Goal: Contribute content: Contribute content

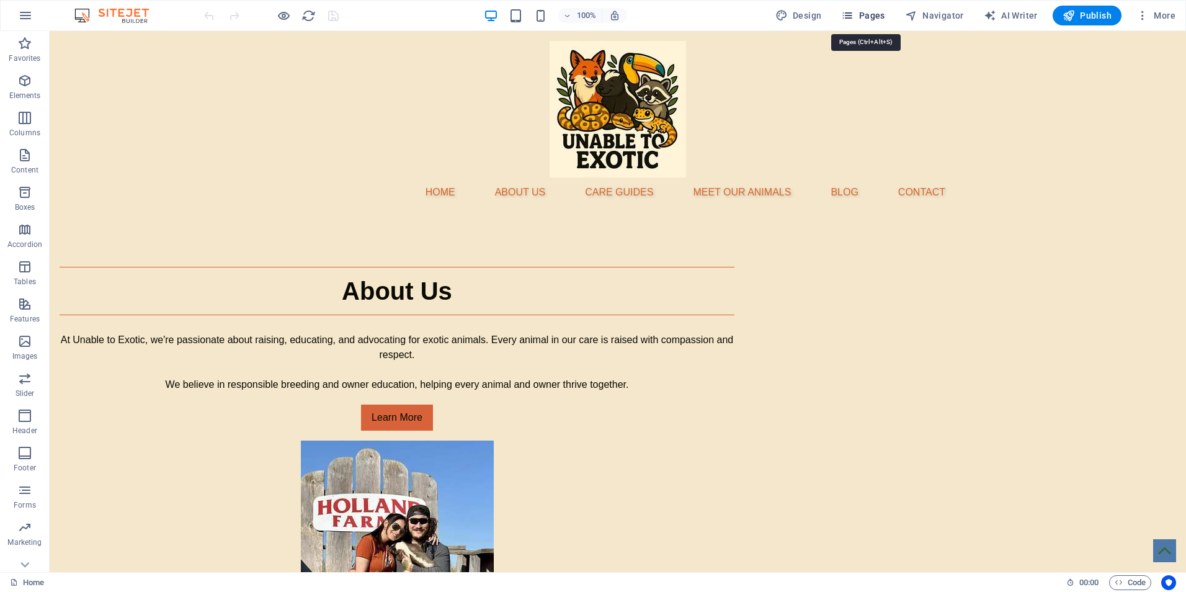
click at [874, 17] on span "Pages" at bounding box center [862, 15] width 43 height 12
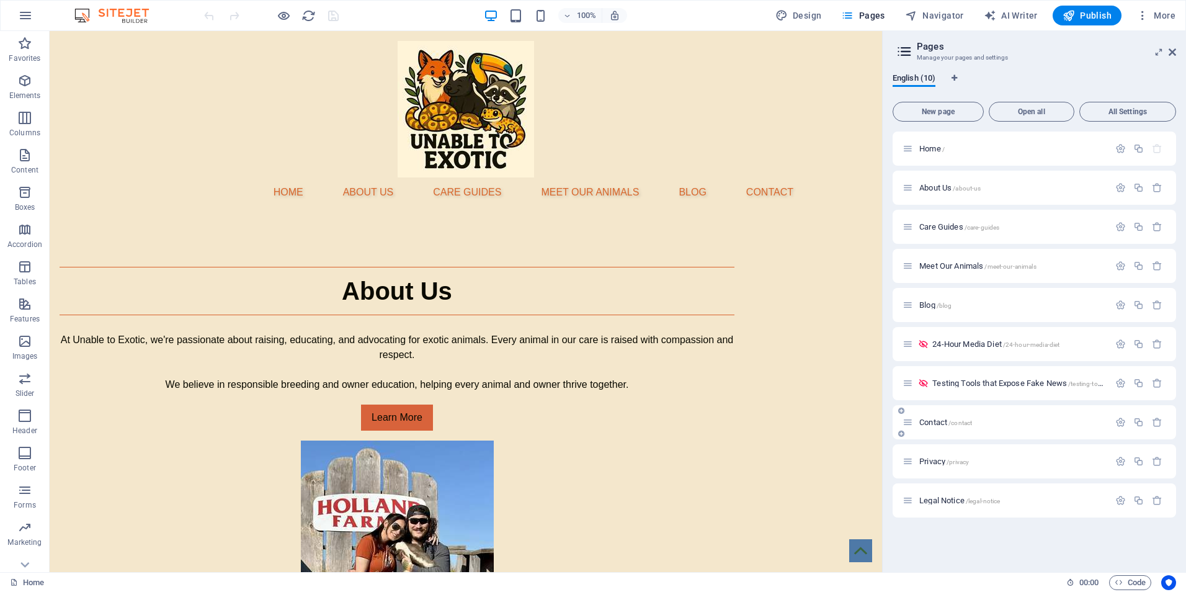
click at [943, 430] on div "Contact /contact" at bounding box center [1035, 422] width 284 height 34
click at [935, 421] on span "Contact /contact" at bounding box center [946, 422] width 53 height 9
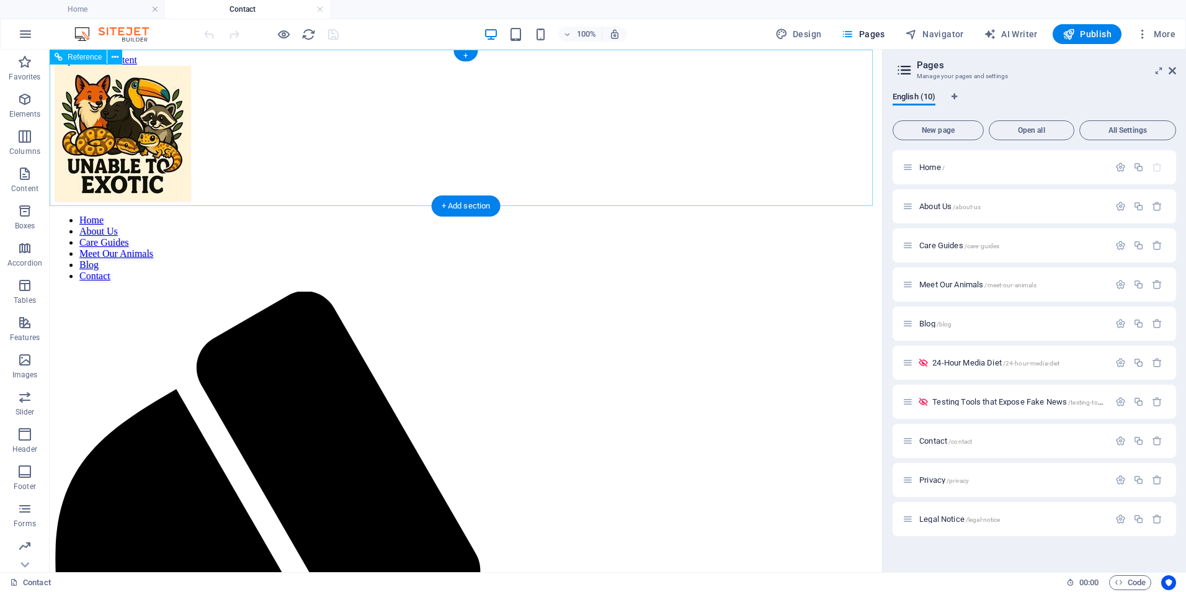
click at [690, 215] on nav "Home About Us Care Guides Meet Our Animals Blog Contact" at bounding box center [466, 248] width 823 height 67
click at [699, 215] on nav "Home About Us Care Guides Meet Our Animals Blog Contact" at bounding box center [466, 248] width 823 height 67
click at [931, 316] on div "Blog /blog" at bounding box center [1006, 323] width 207 height 14
click at [916, 330] on div "Blog /blog" at bounding box center [1006, 323] width 207 height 14
click at [927, 323] on span "Blog /blog" at bounding box center [936, 323] width 32 height 9
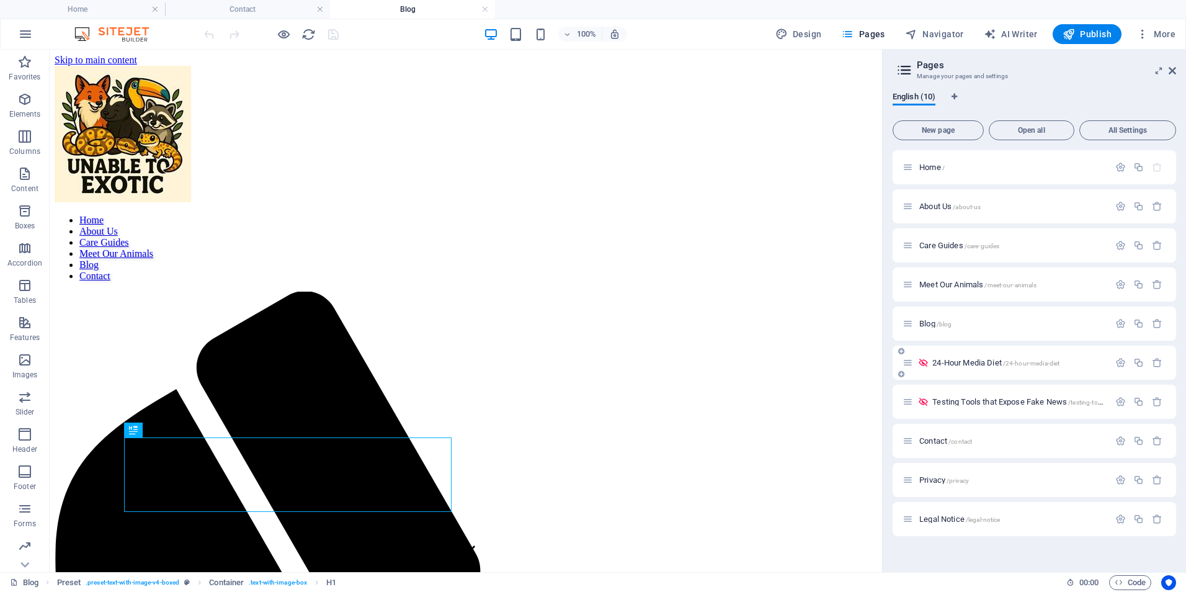
click at [966, 362] on span "24-Hour Media Diet /24-hour-media-diet" at bounding box center [996, 362] width 127 height 9
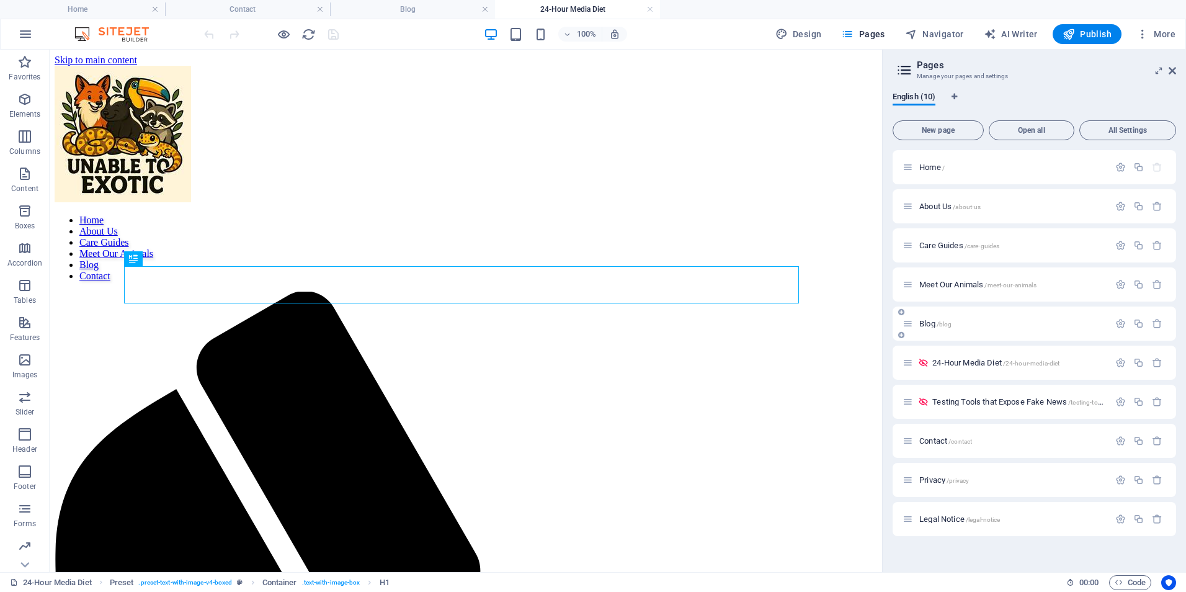
click at [929, 325] on span "Blog /blog" at bounding box center [936, 323] width 32 height 9
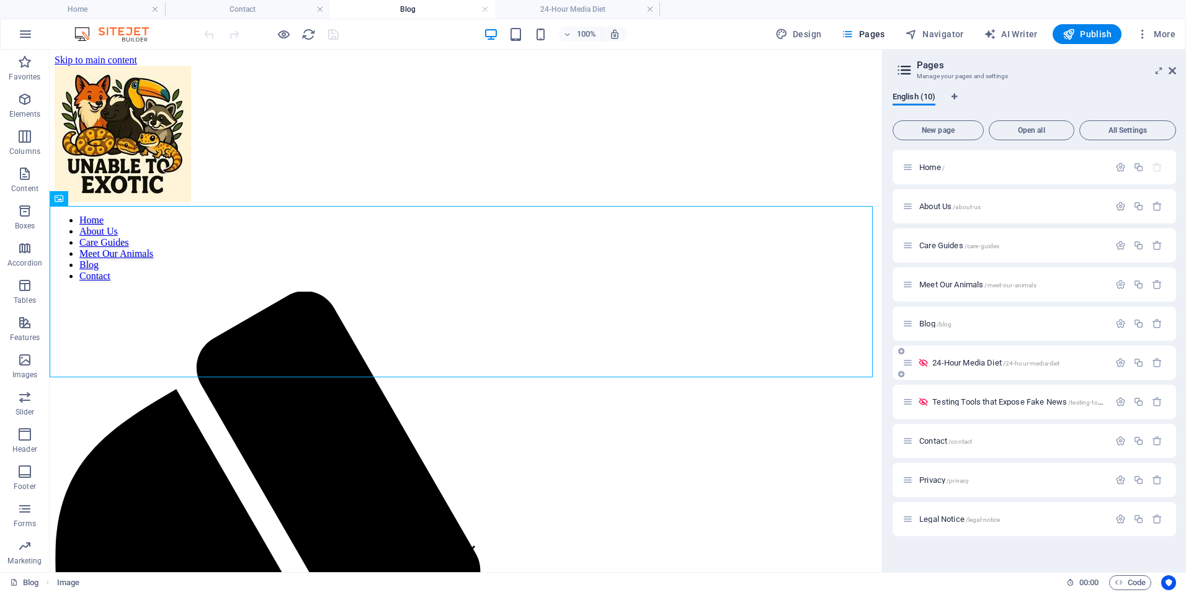
click at [979, 360] on span "24-Hour Media Diet /24-hour-media-diet" at bounding box center [996, 362] width 127 height 9
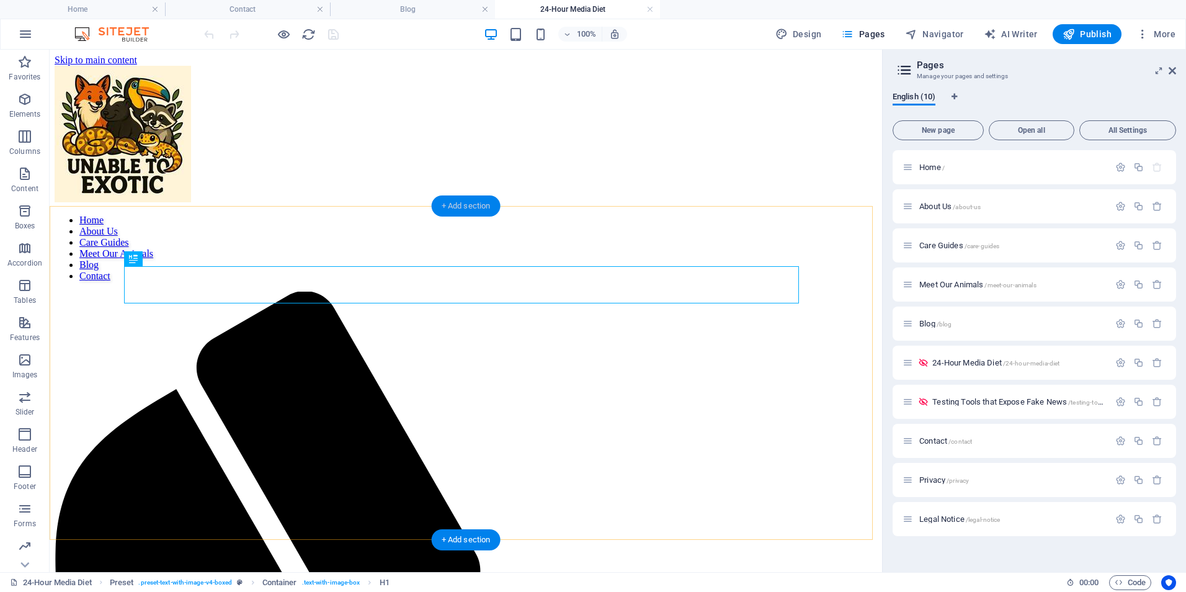
click at [478, 210] on div "+ Add section" at bounding box center [466, 205] width 69 height 21
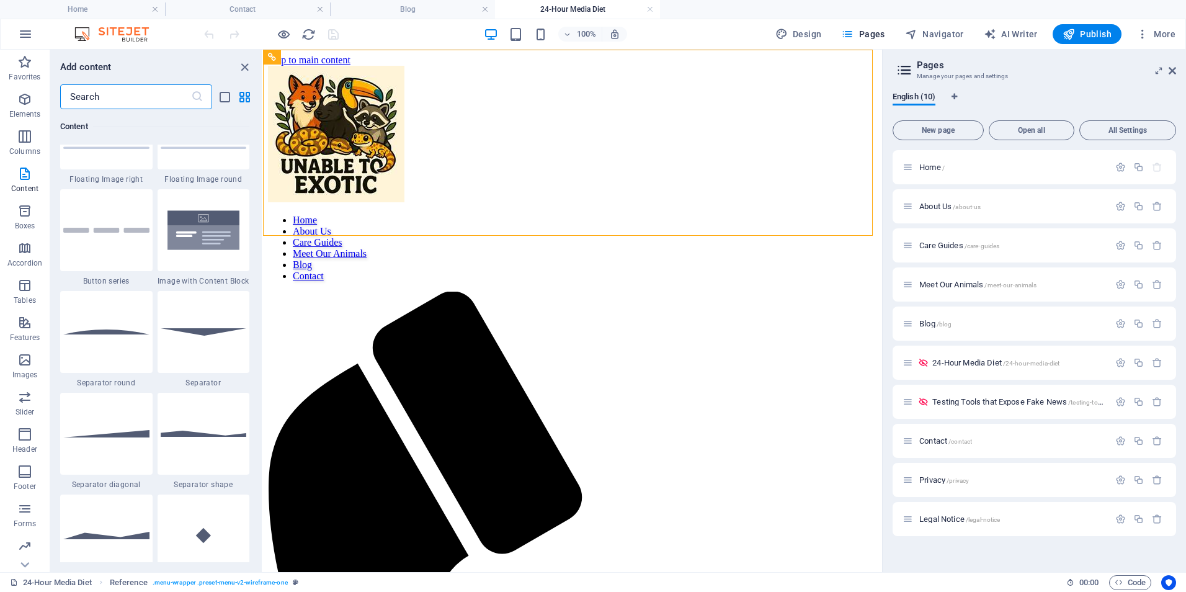
scroll to position [2833, 0]
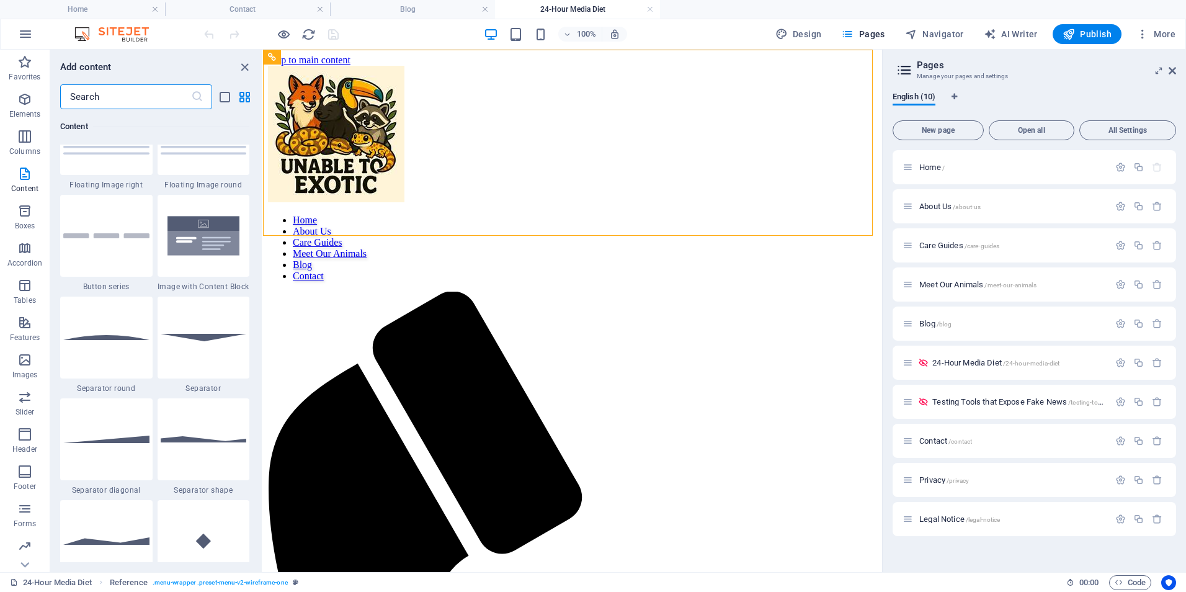
click at [145, 102] on input "text" at bounding box center [125, 96] width 131 height 25
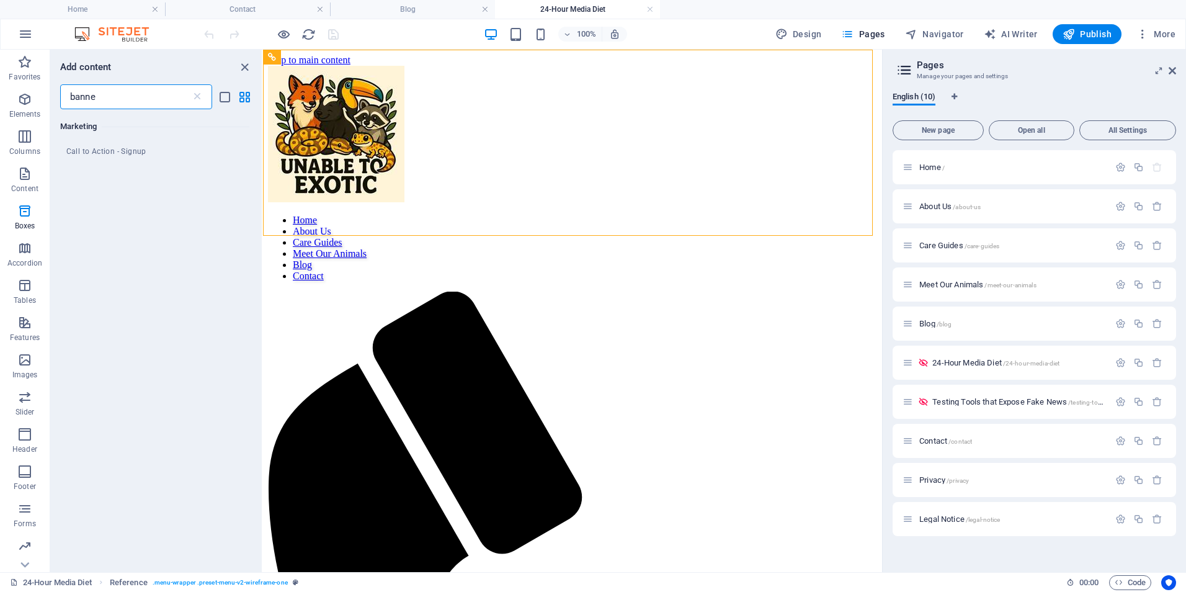
type input "banner"
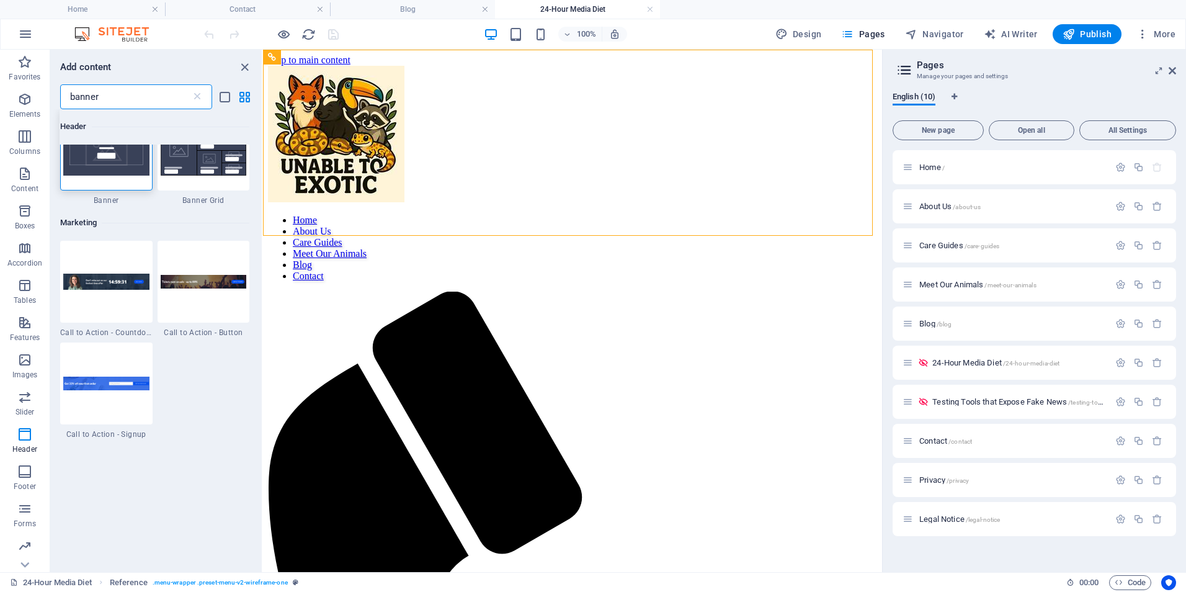
scroll to position [12, 0]
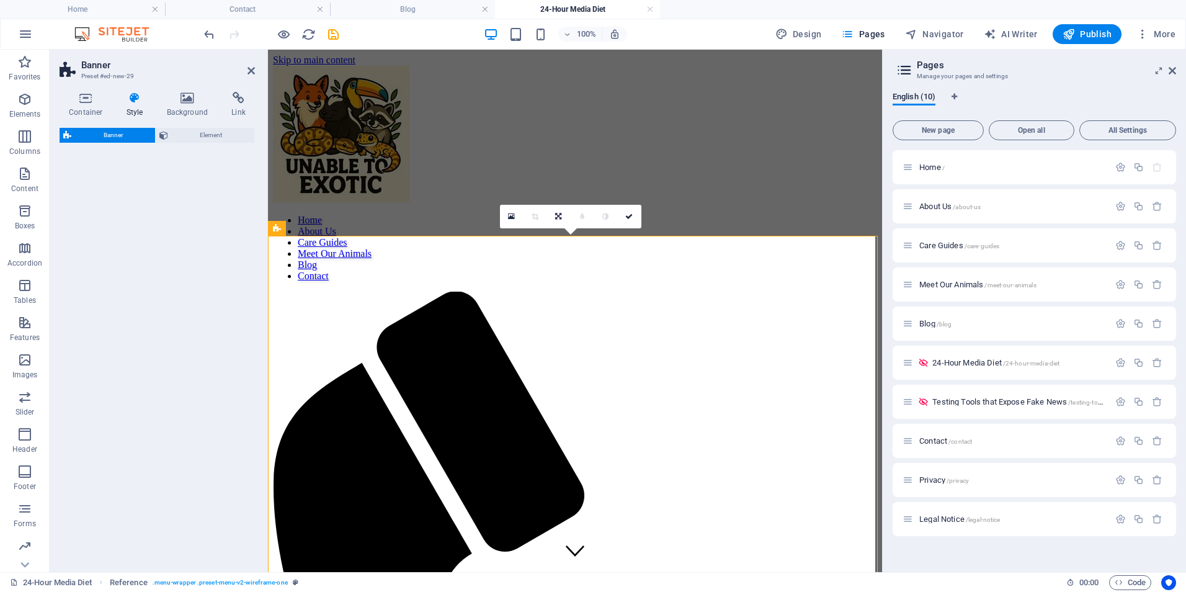
select select "preset-banner-v3-default"
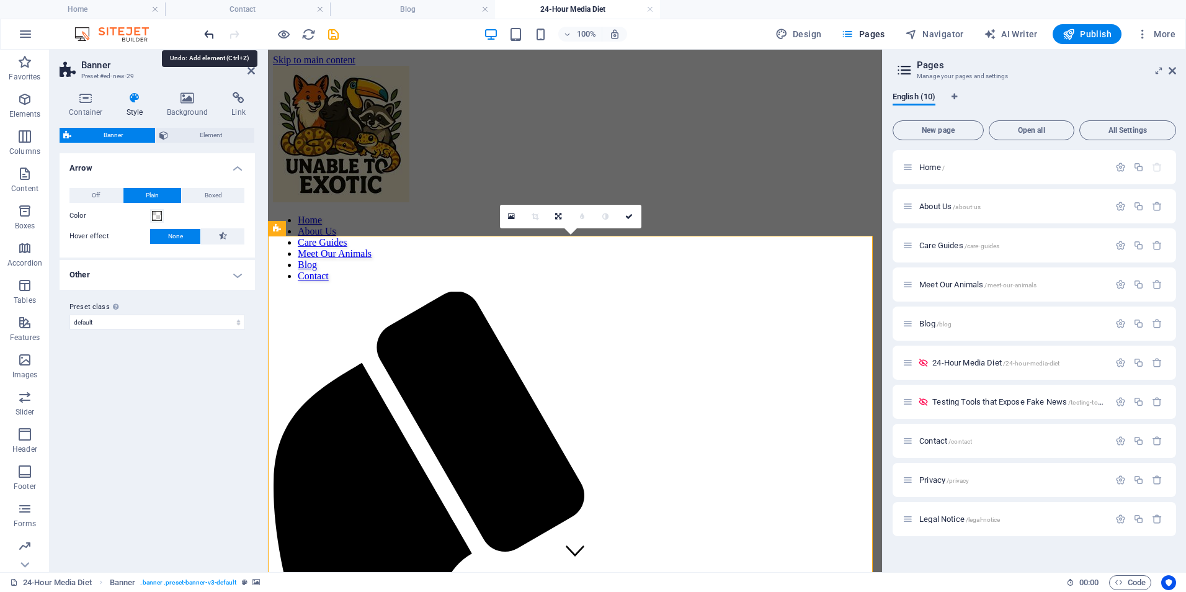
click at [210, 34] on icon "undo" at bounding box center [209, 34] width 14 height 14
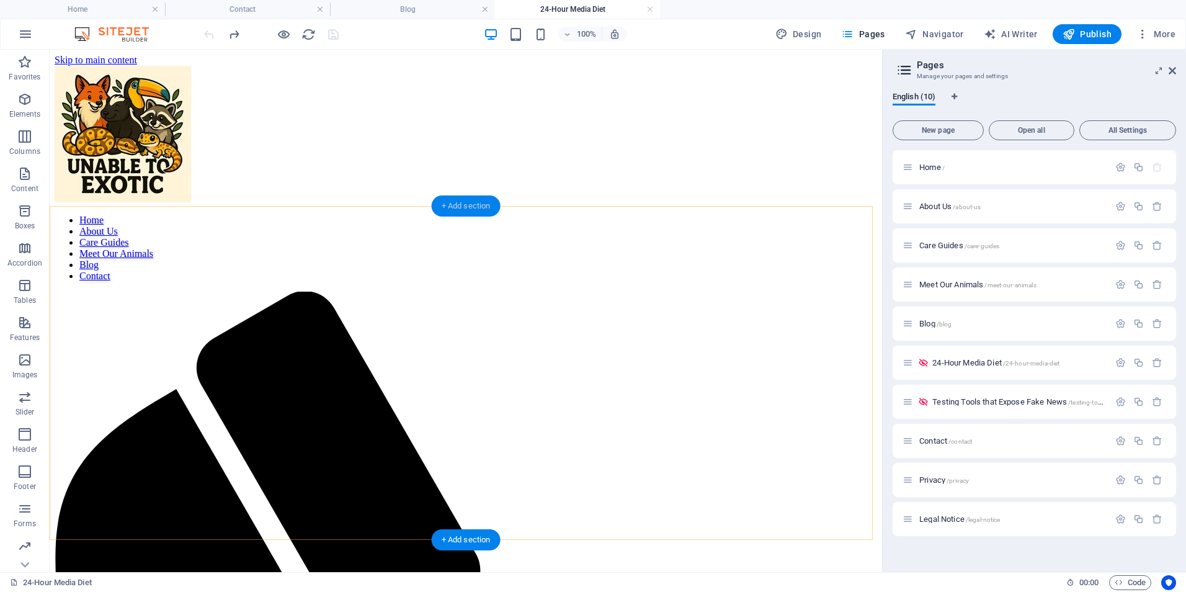
click at [478, 201] on div "+ Add section" at bounding box center [466, 205] width 69 height 21
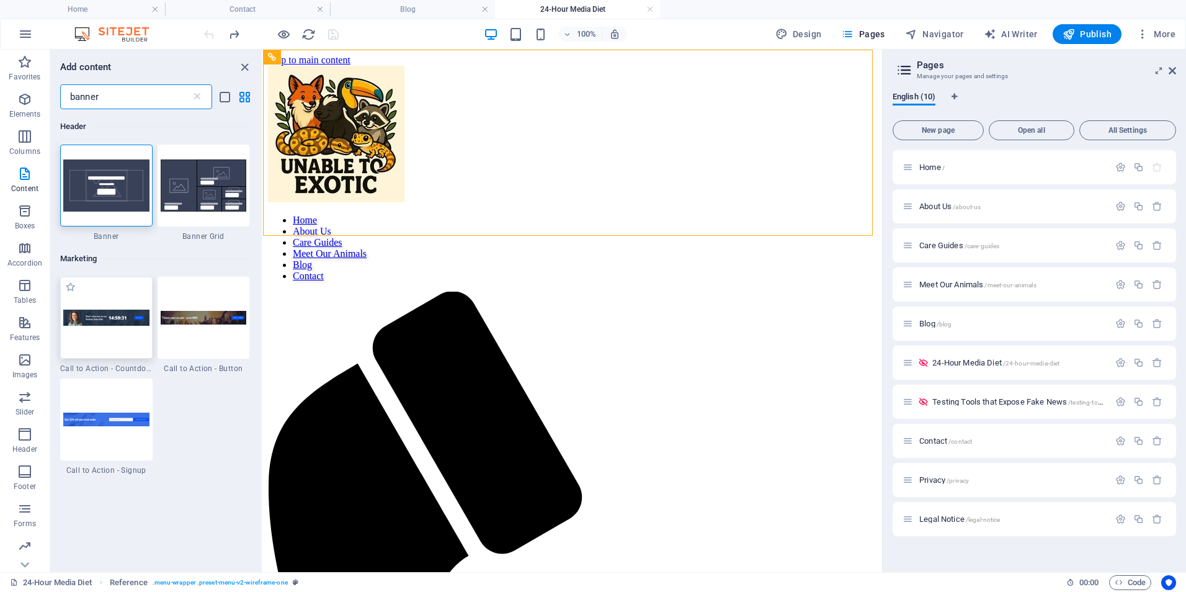
click at [89, 338] on div at bounding box center [106, 318] width 92 height 82
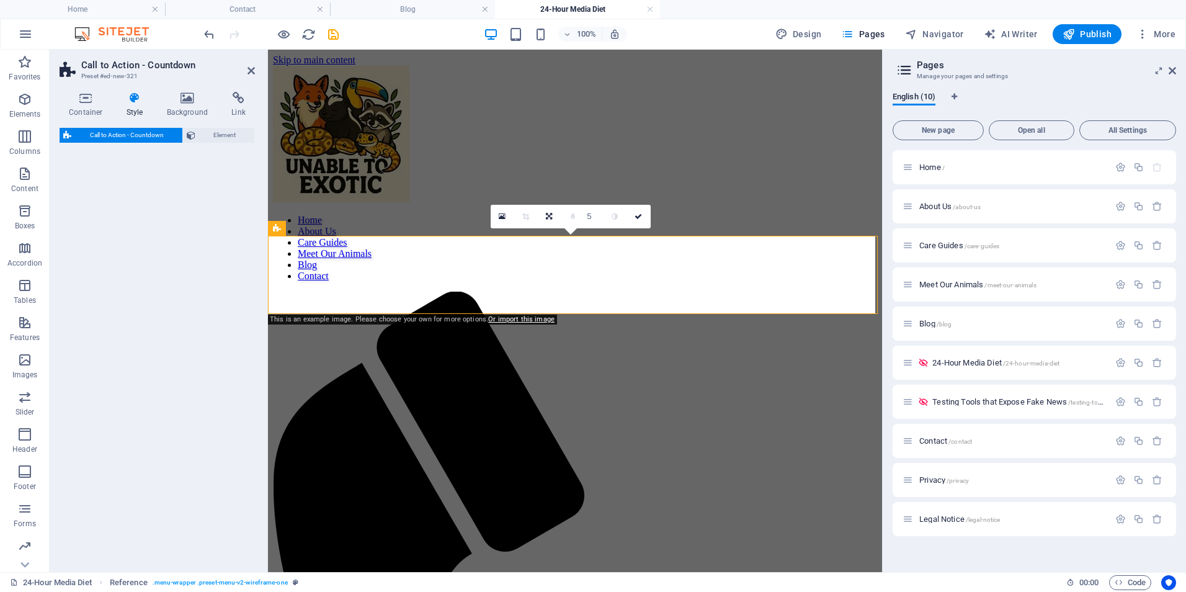
select select "rem"
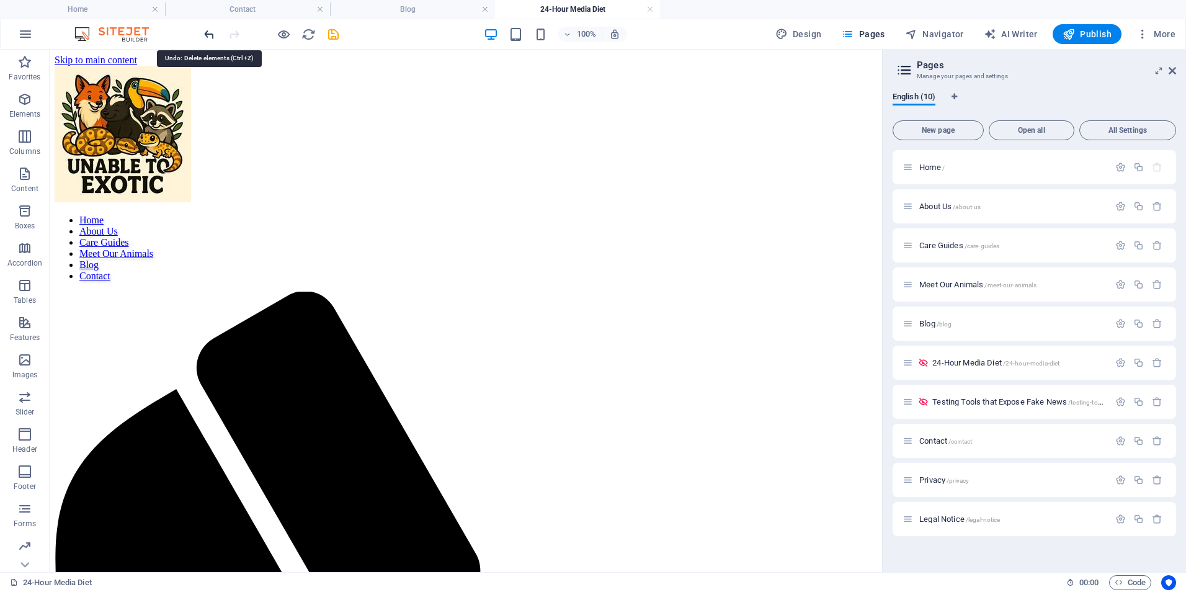
click at [208, 36] on icon "undo" at bounding box center [209, 34] width 14 height 14
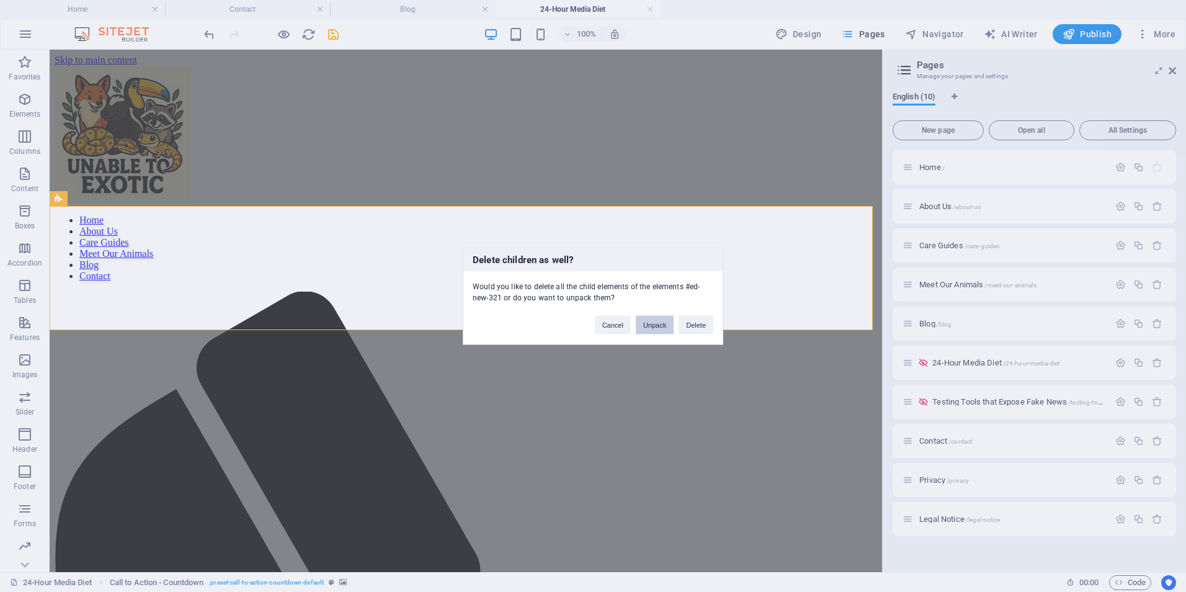
click at [665, 325] on button "Unpack" at bounding box center [655, 325] width 38 height 19
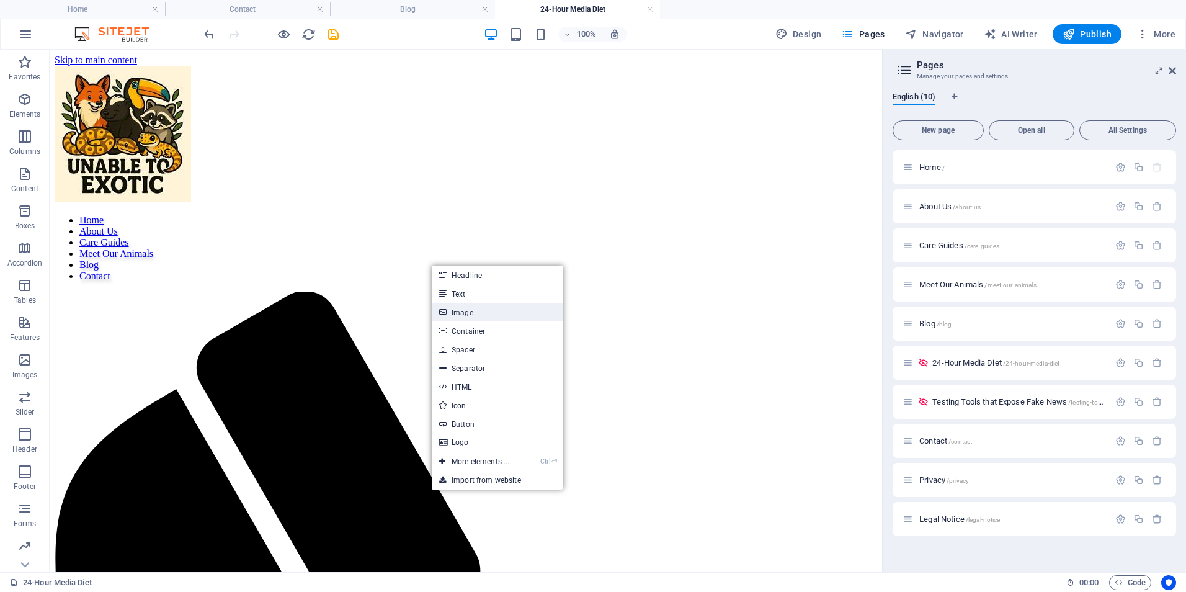
click at [463, 314] on link "Image" at bounding box center [498, 312] width 132 height 19
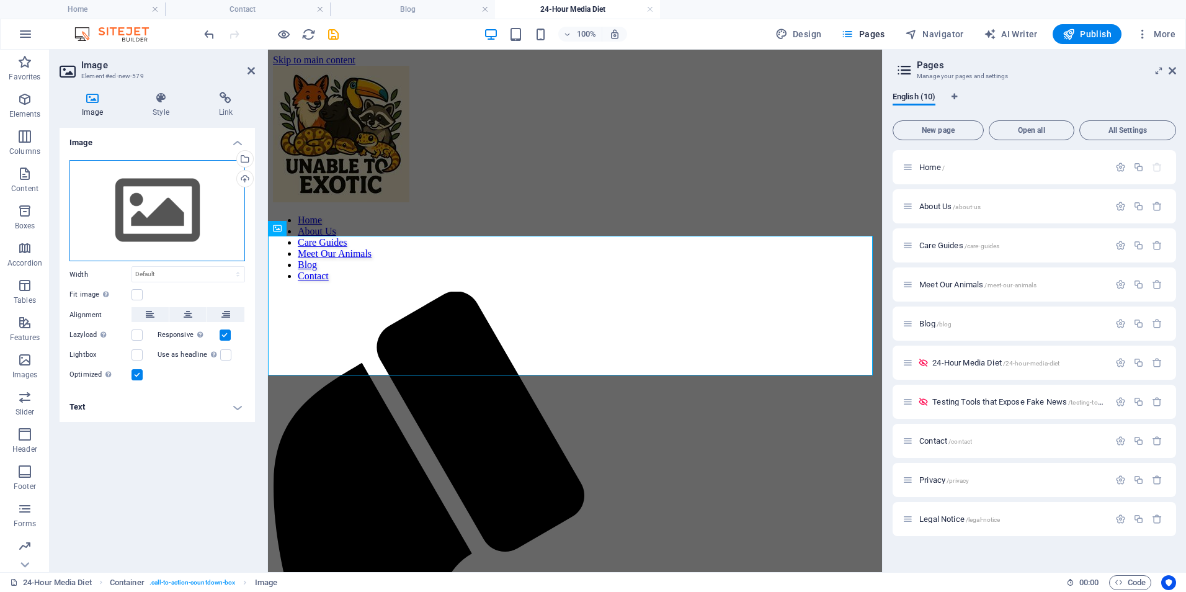
click at [173, 185] on div "Drag files here, click to choose files or select files from Files or our free s…" at bounding box center [157, 211] width 176 height 102
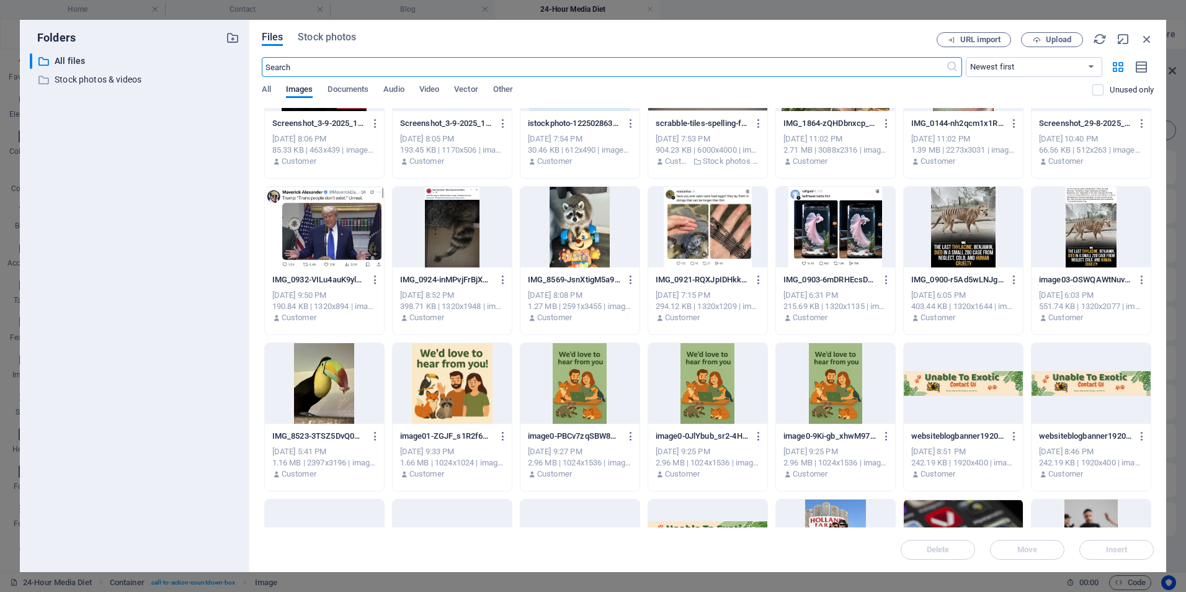
scroll to position [496, 0]
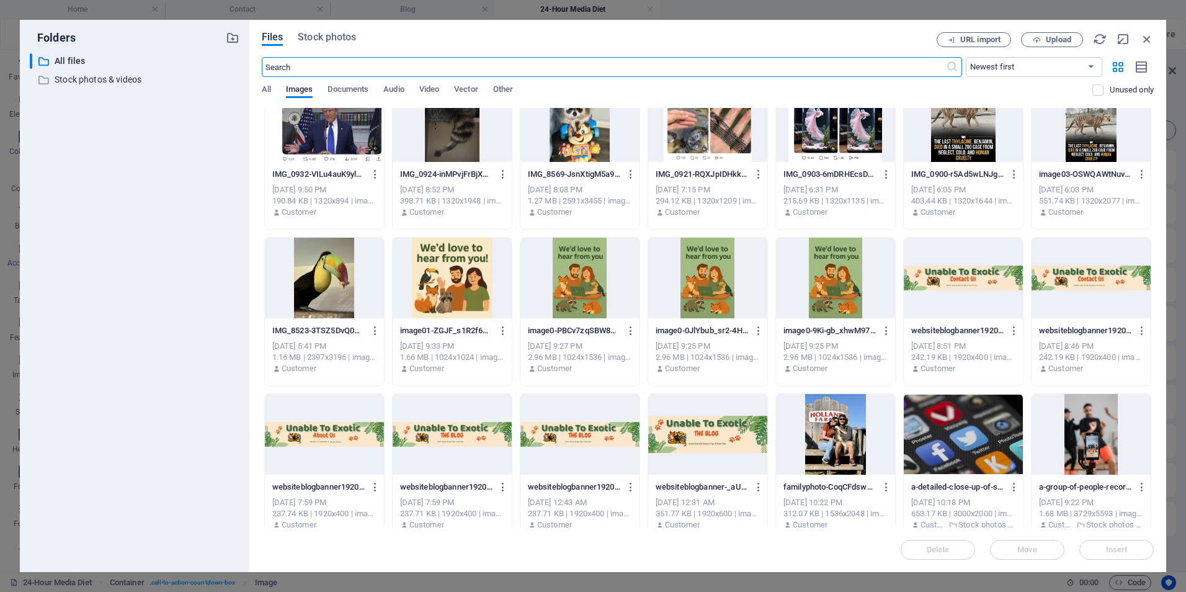
click at [470, 457] on div at bounding box center [452, 434] width 119 height 81
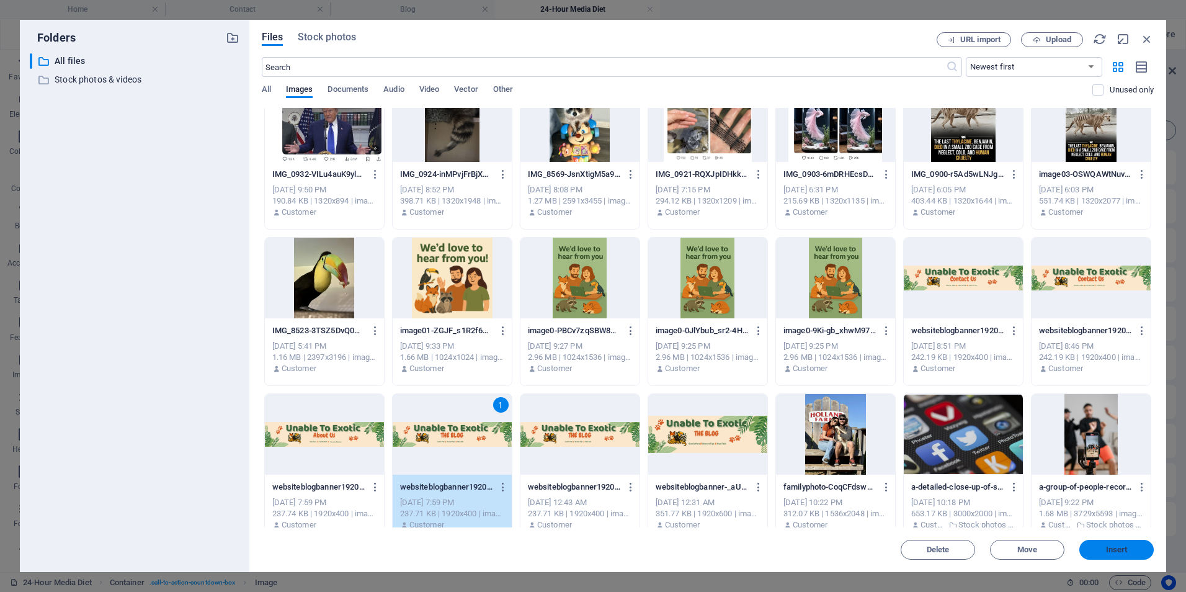
click at [1133, 545] on button "Insert" at bounding box center [1117, 550] width 74 height 20
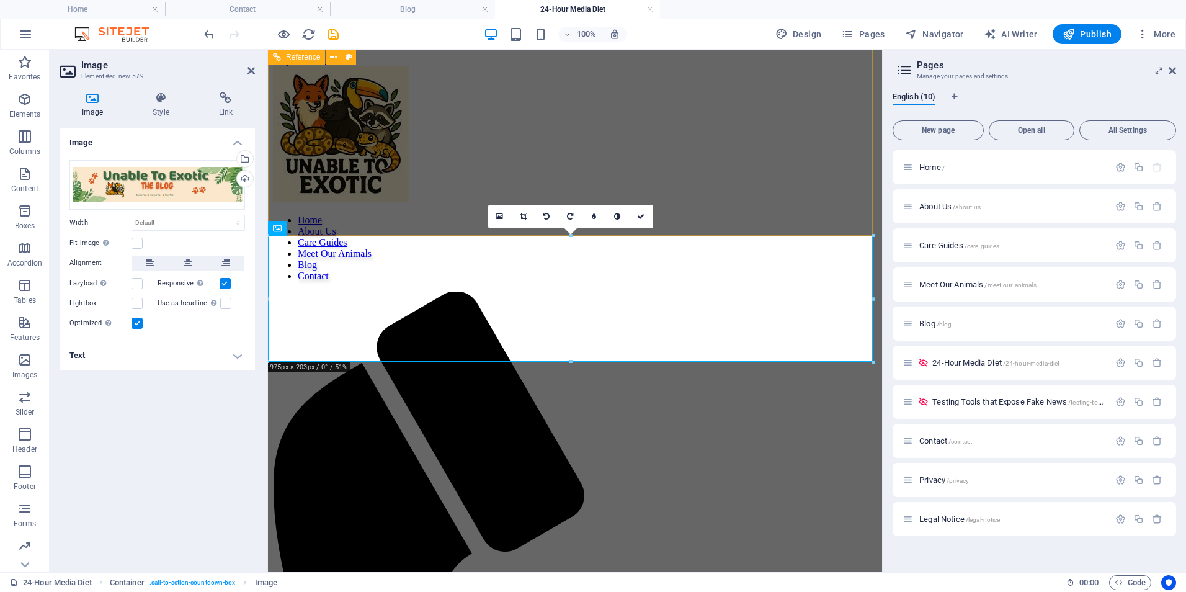
click at [676, 156] on div "Home About Us Care Guides Meet Our Animals Blog Contact" at bounding box center [575, 580] width 604 height 1029
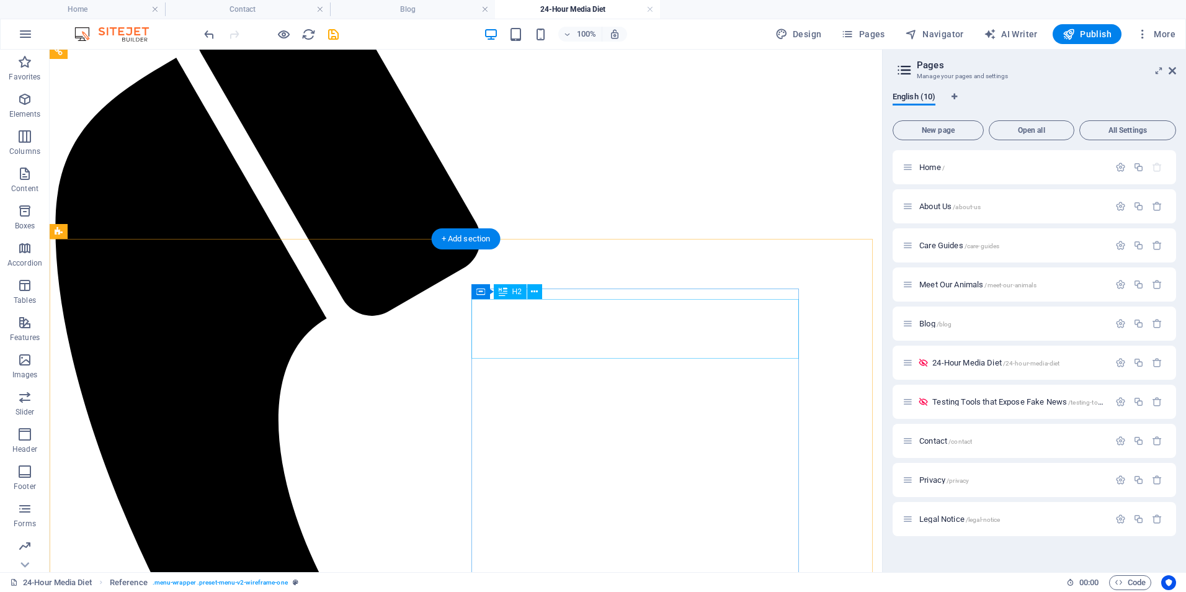
scroll to position [331, 0]
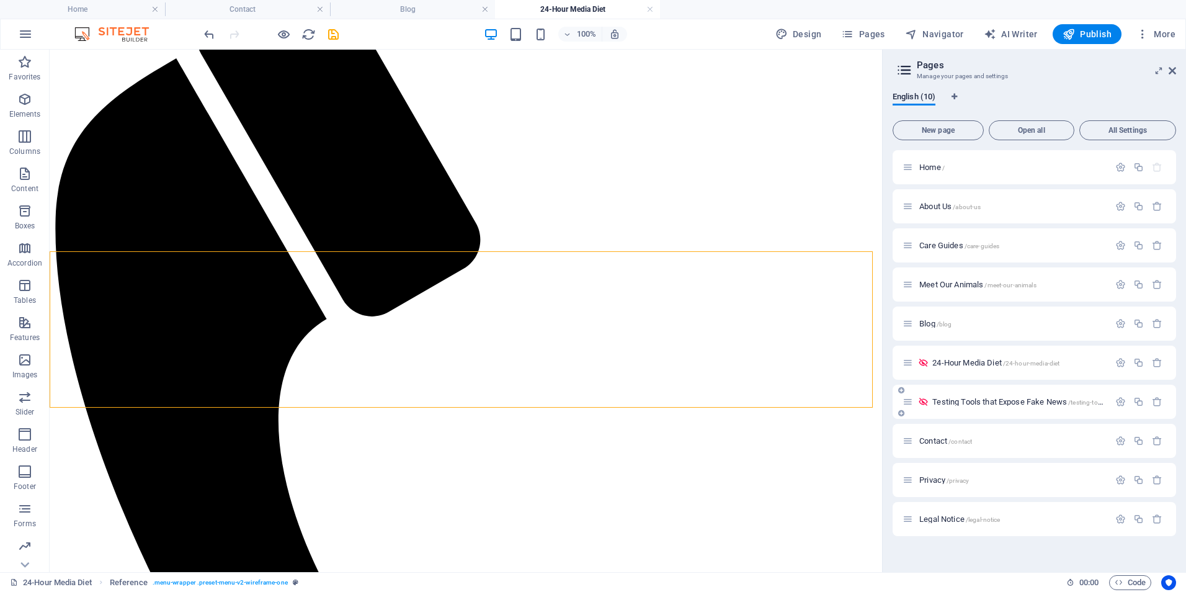
click at [981, 403] on span "Testing Tools that Expose Fake News /testing-tools-that-expose-fake-news" at bounding box center [1053, 401] width 240 height 9
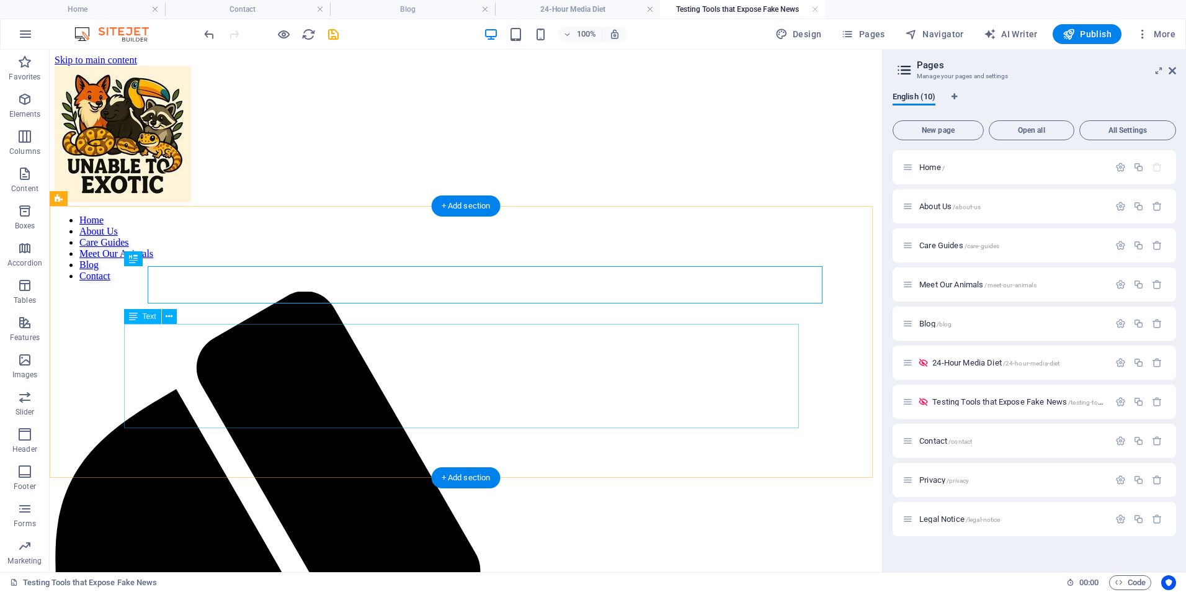
scroll to position [0, 0]
click at [462, 204] on div "+ Add section" at bounding box center [466, 205] width 69 height 21
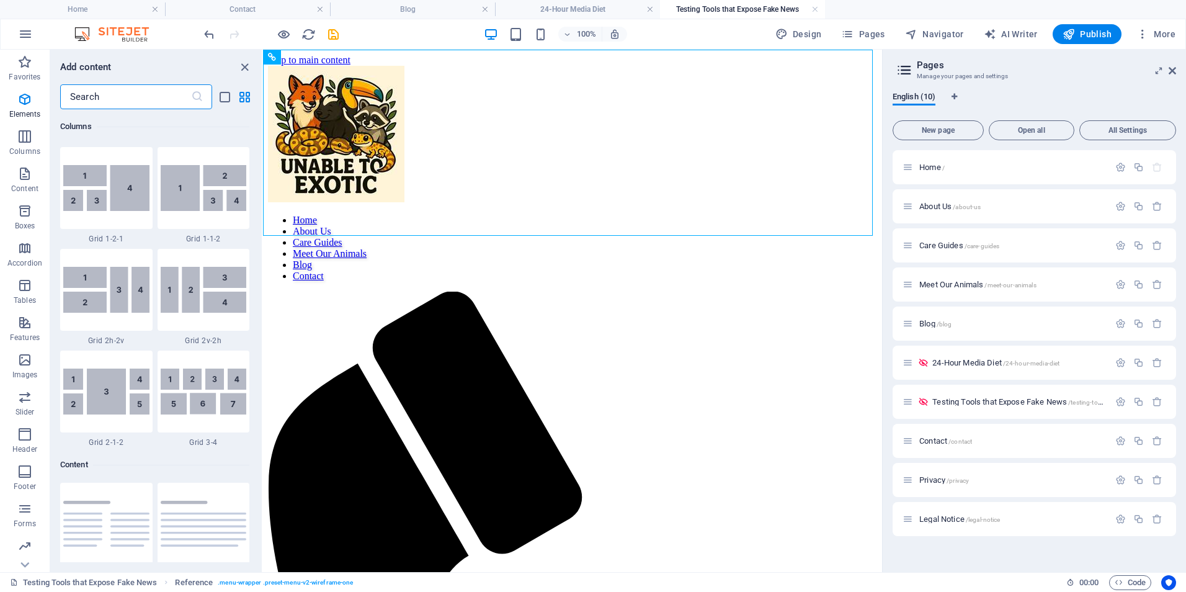
scroll to position [1178, 0]
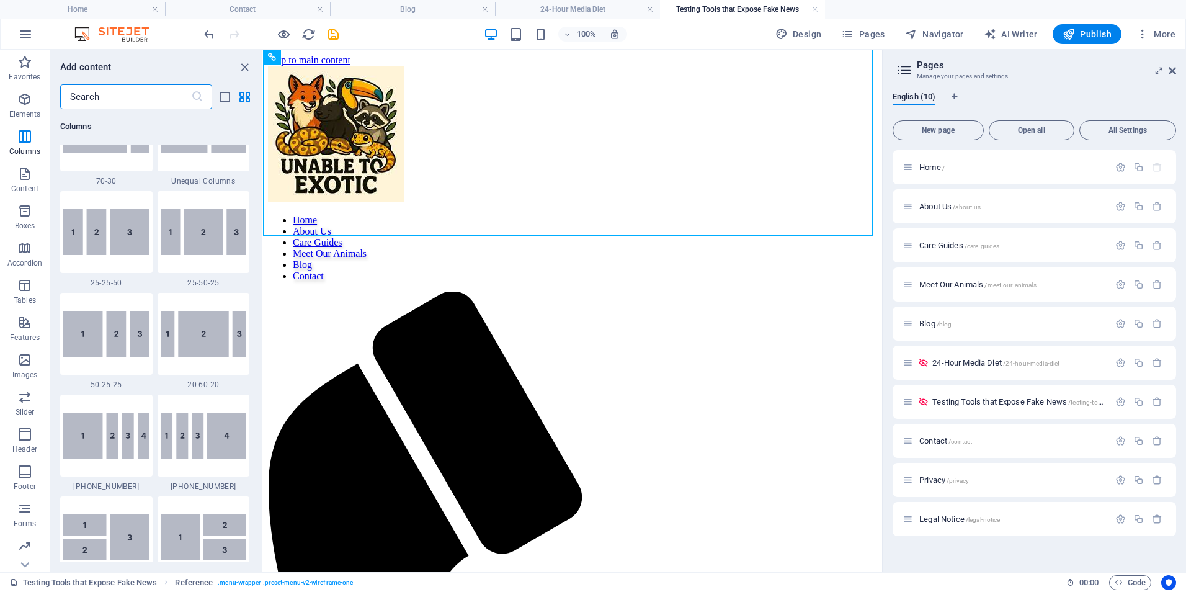
click at [162, 101] on input "text" at bounding box center [125, 96] width 131 height 25
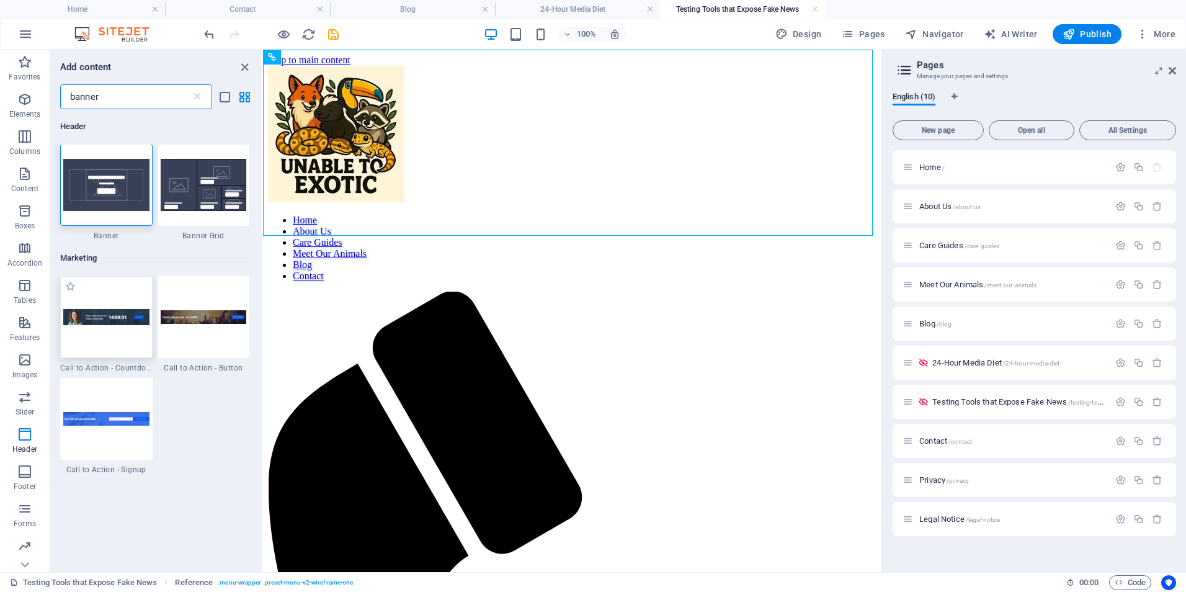
scroll to position [0, 0]
type input "banner"
click at [102, 325] on img at bounding box center [106, 318] width 86 height 16
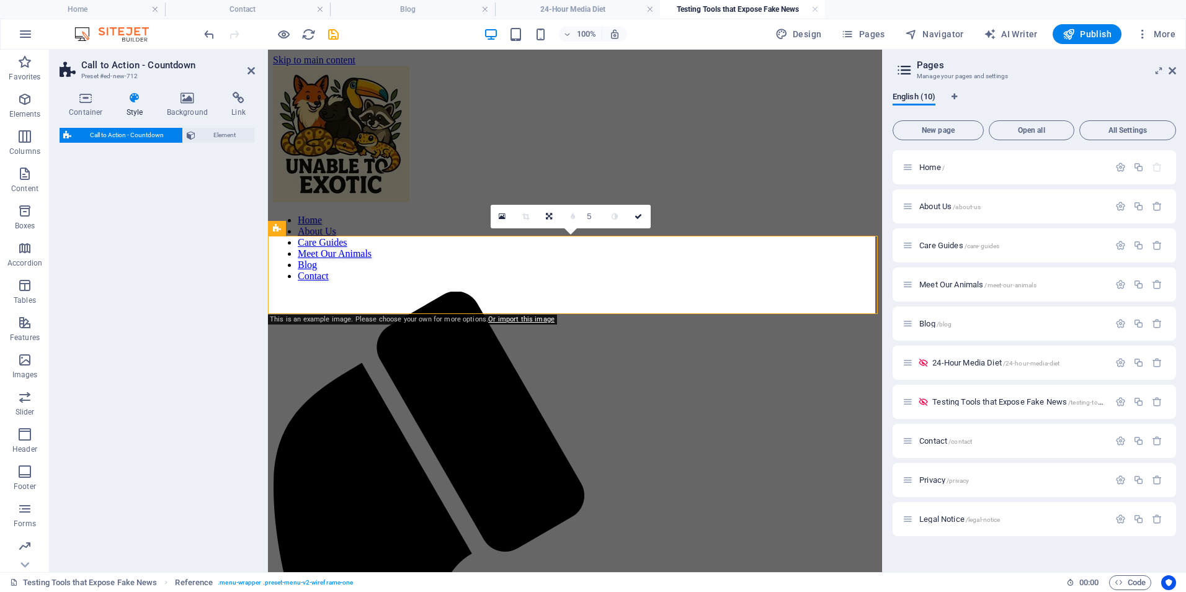
select select "rem"
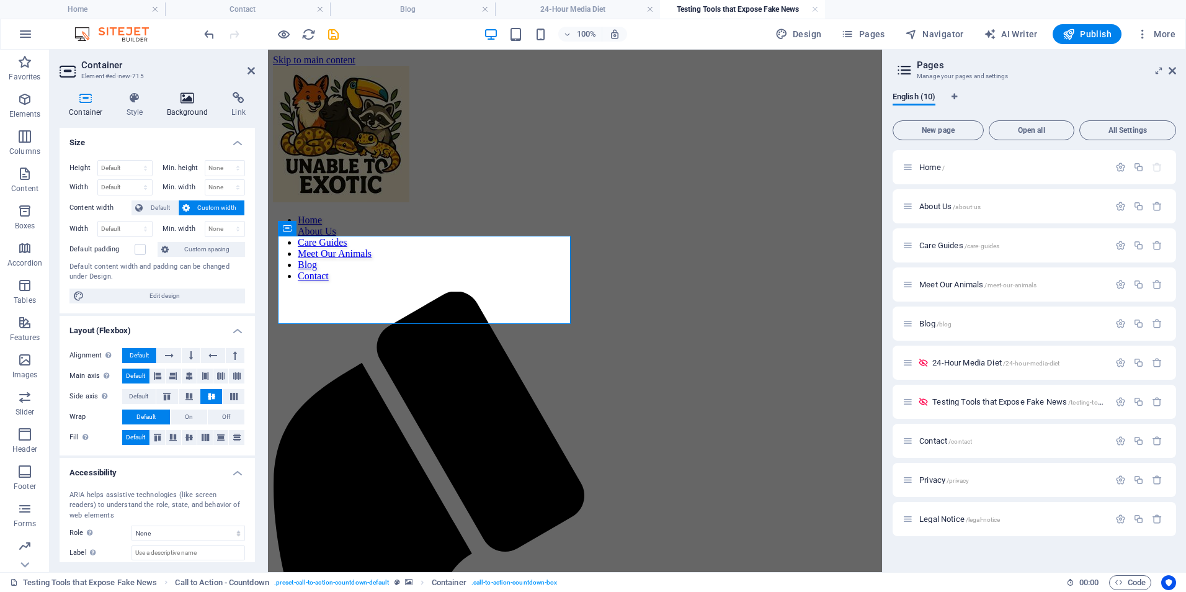
click at [186, 104] on h4 "Background" at bounding box center [190, 105] width 65 height 26
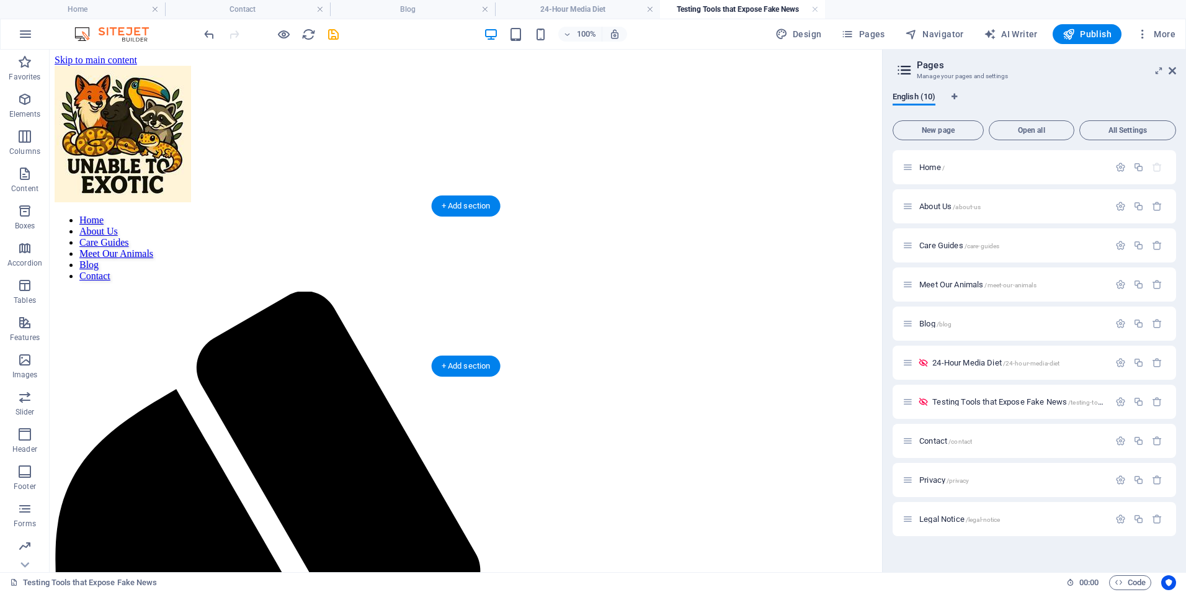
click at [209, 35] on icon "undo" at bounding box center [209, 34] width 14 height 14
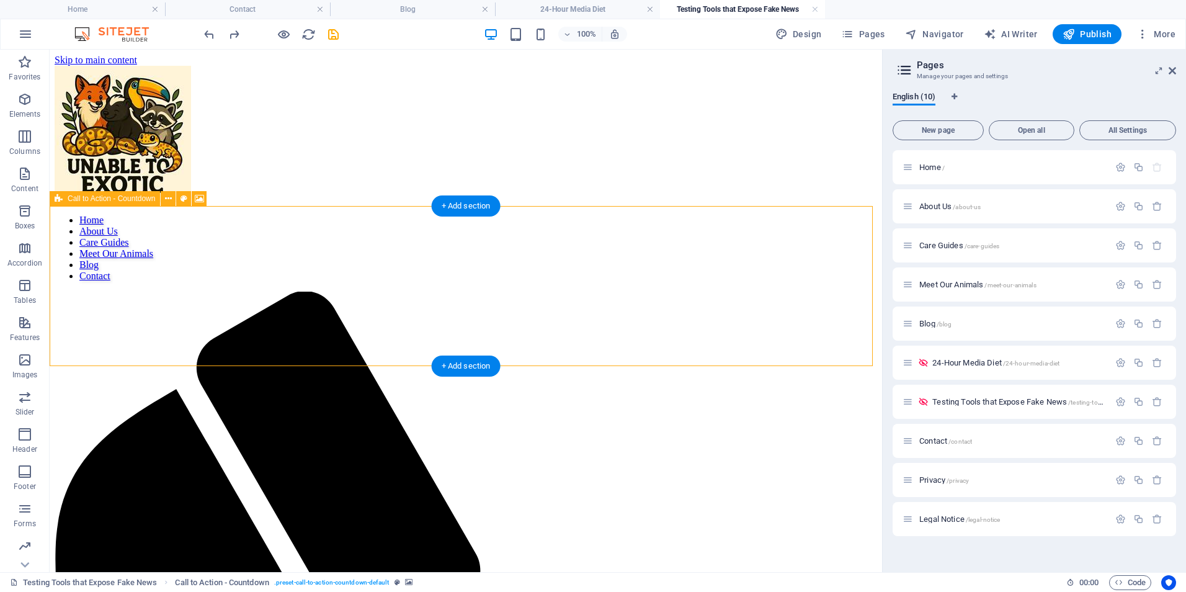
select select "rem"
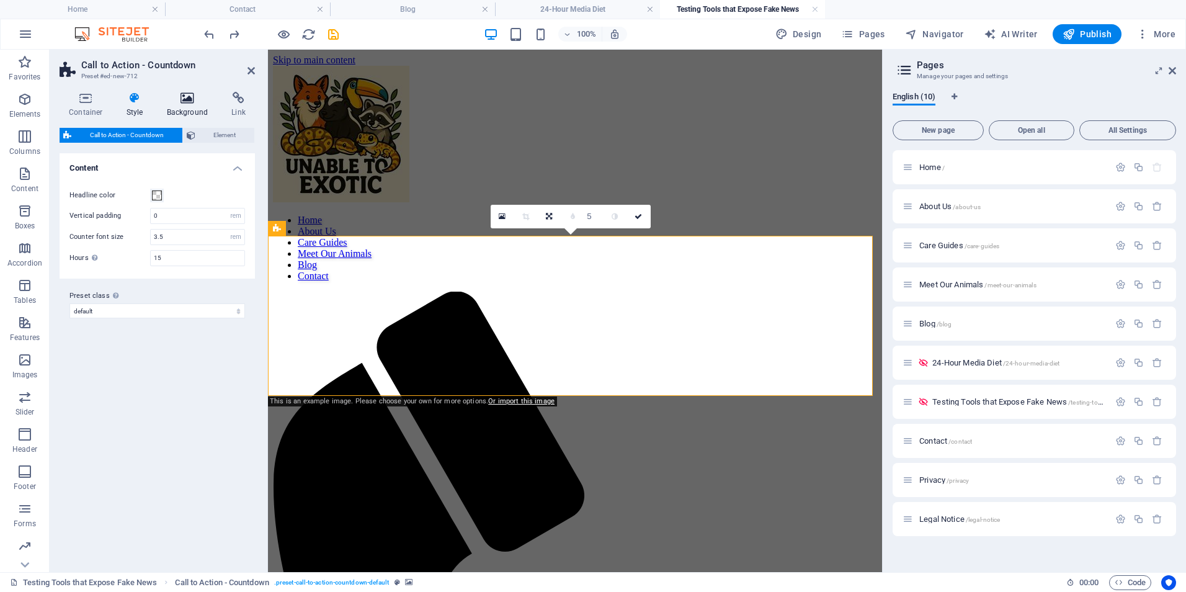
click at [191, 100] on icon at bounding box center [188, 98] width 60 height 12
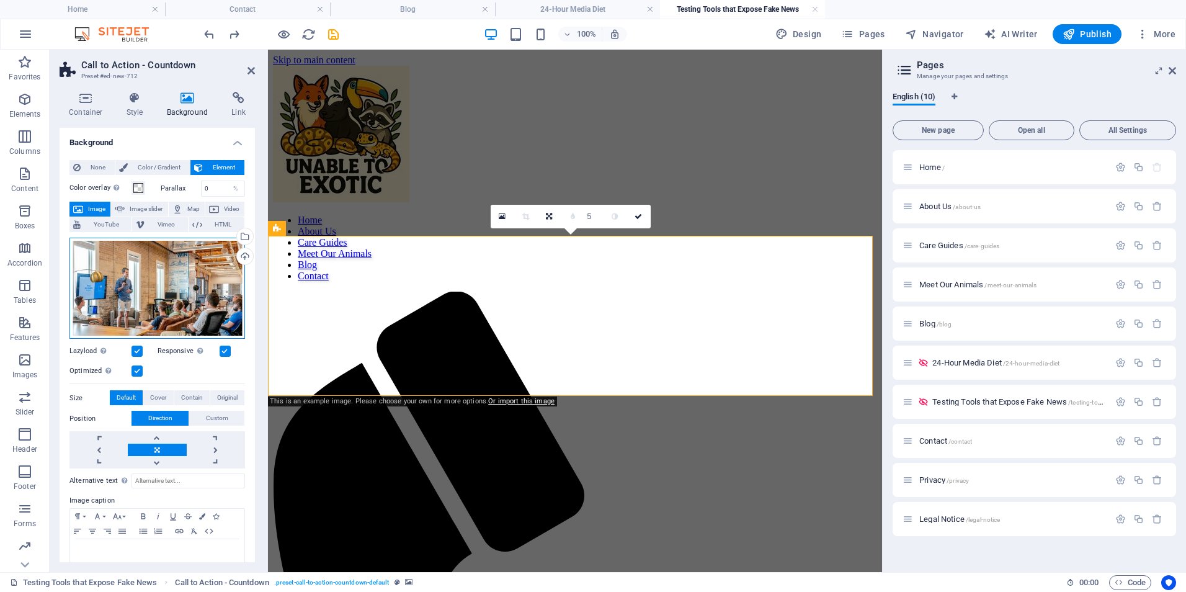
click at [171, 300] on div "Drag files here, click to choose files or select files from Files or our free s…" at bounding box center [157, 289] width 176 height 102
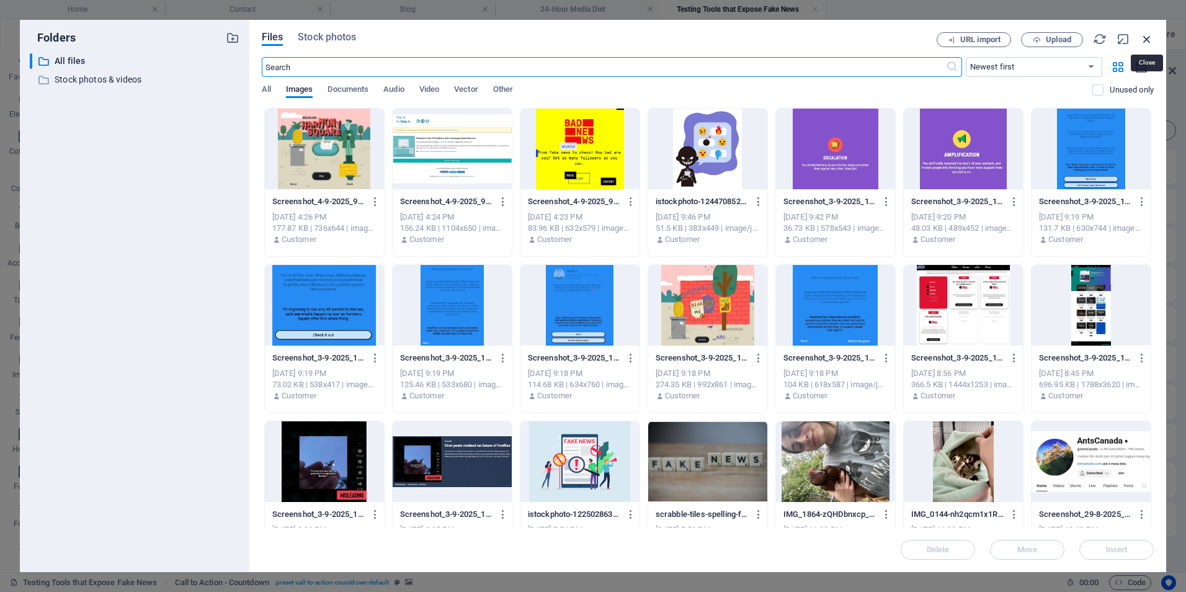
click at [1148, 41] on icon "button" at bounding box center [1148, 39] width 14 height 14
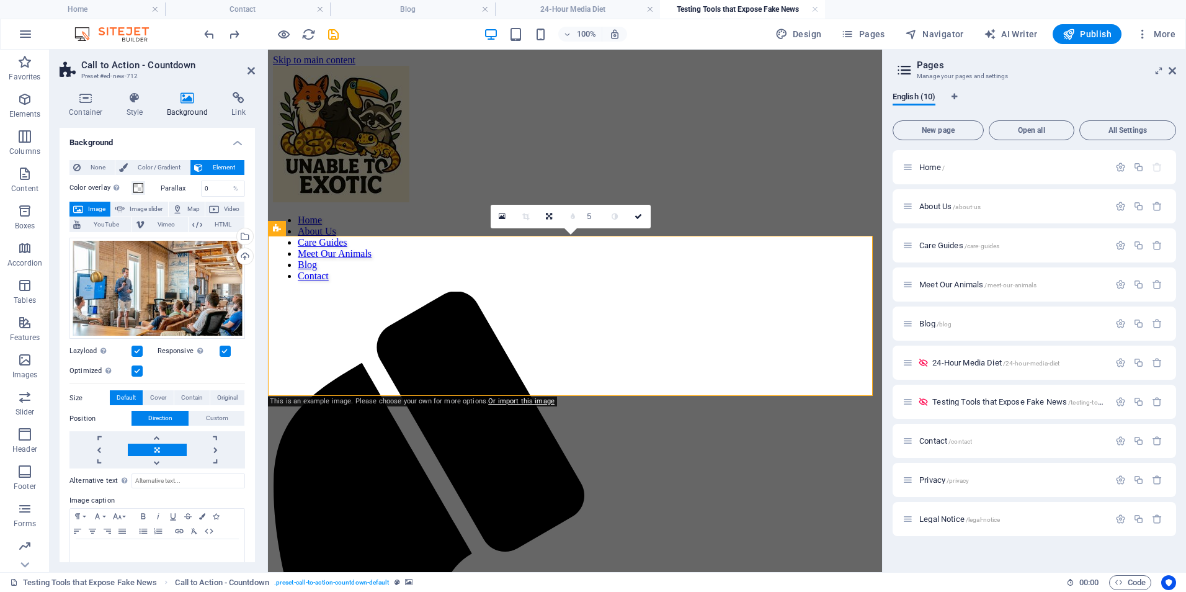
click at [218, 38] on div at bounding box center [271, 34] width 139 height 20
click at [208, 26] on div at bounding box center [271, 34] width 139 height 20
click at [214, 29] on icon "undo" at bounding box center [209, 34] width 14 height 14
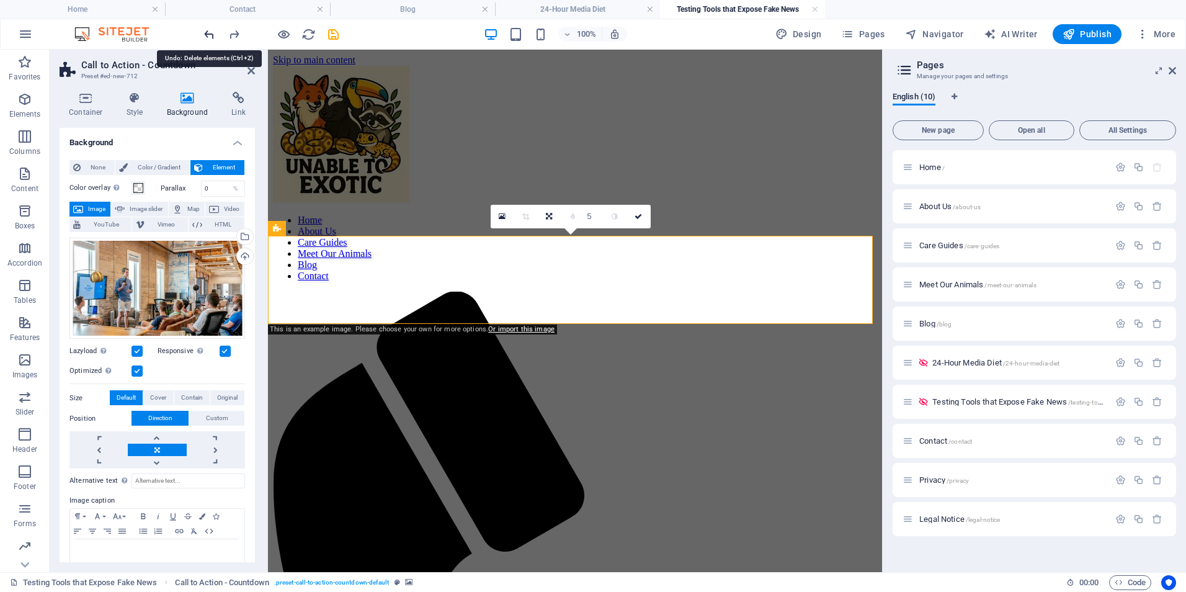
click at [214, 29] on icon "undo" at bounding box center [209, 34] width 14 height 14
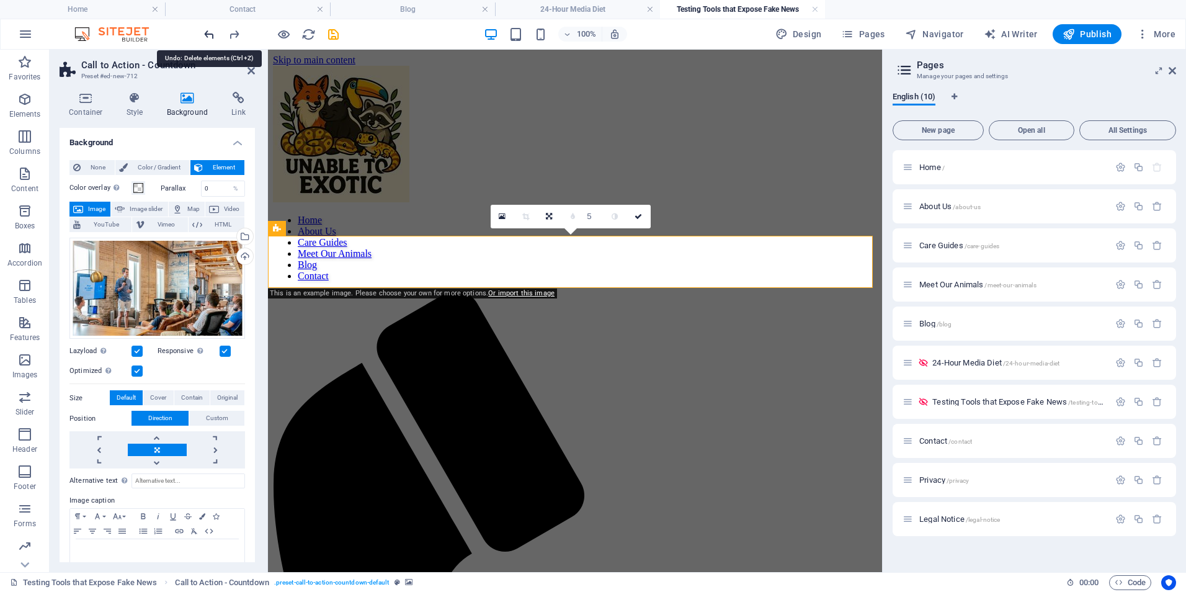
click at [214, 29] on icon "undo" at bounding box center [209, 34] width 14 height 14
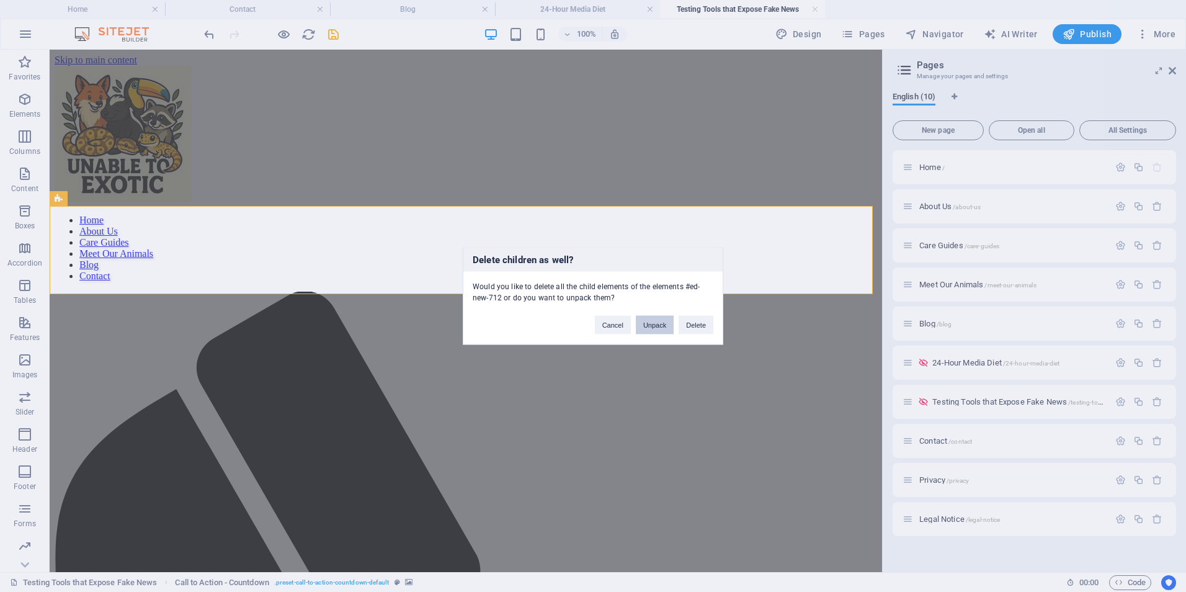
drag, startPoint x: 653, startPoint y: 323, endPoint x: 604, endPoint y: 274, distance: 70.2
click at [653, 323] on button "Unpack" at bounding box center [655, 325] width 38 height 19
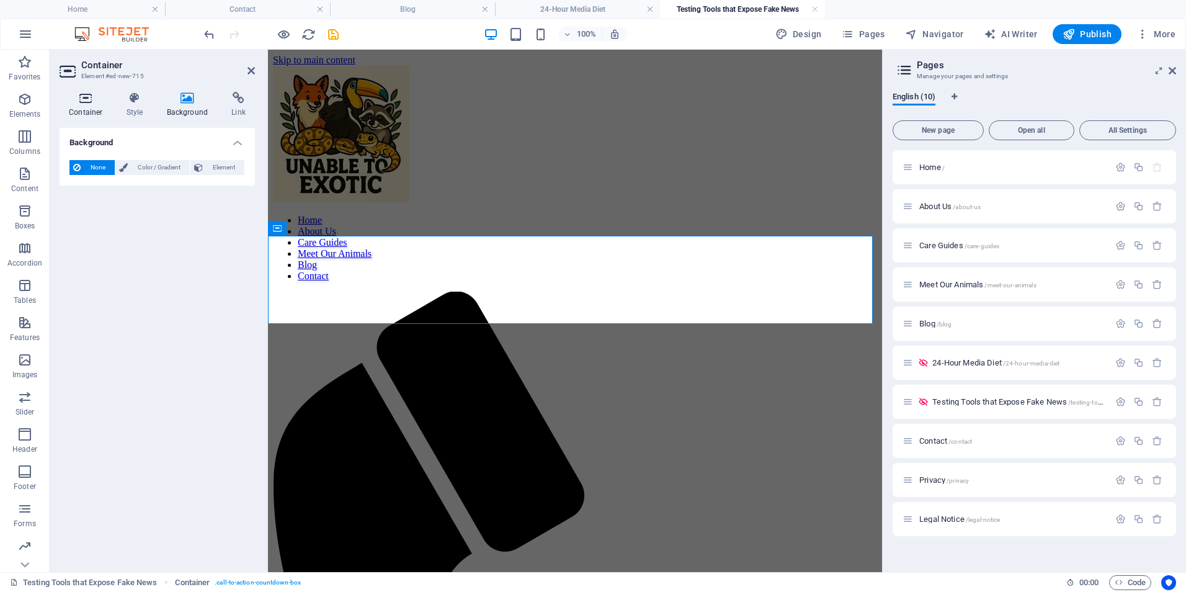
click at [94, 107] on h4 "Container" at bounding box center [89, 105] width 58 height 26
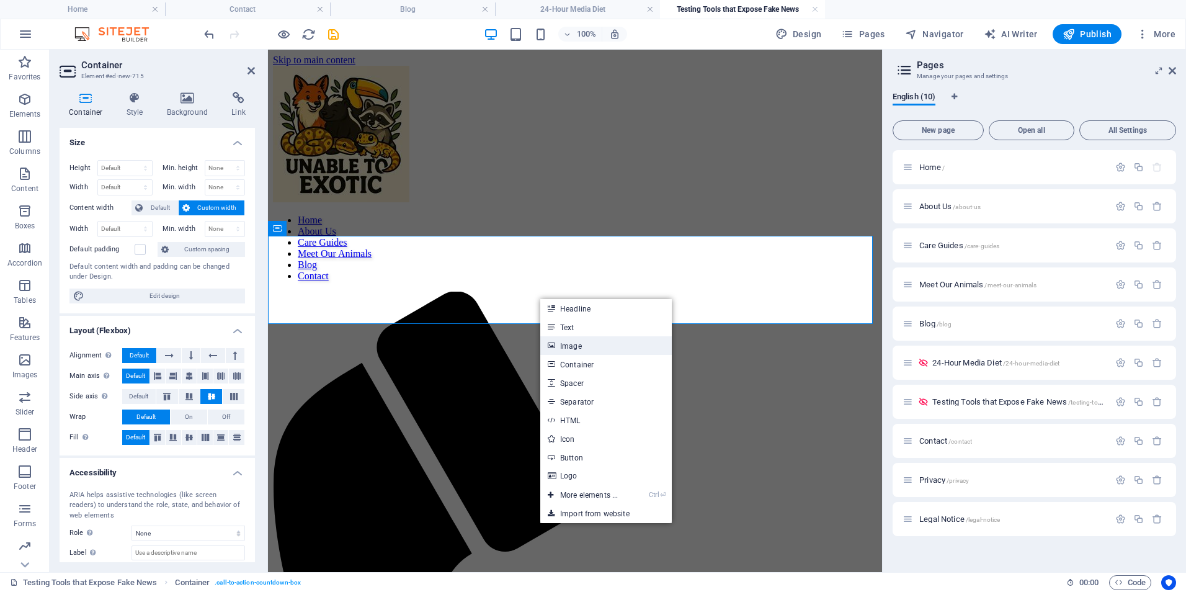
click at [581, 349] on link "Image" at bounding box center [606, 345] width 132 height 19
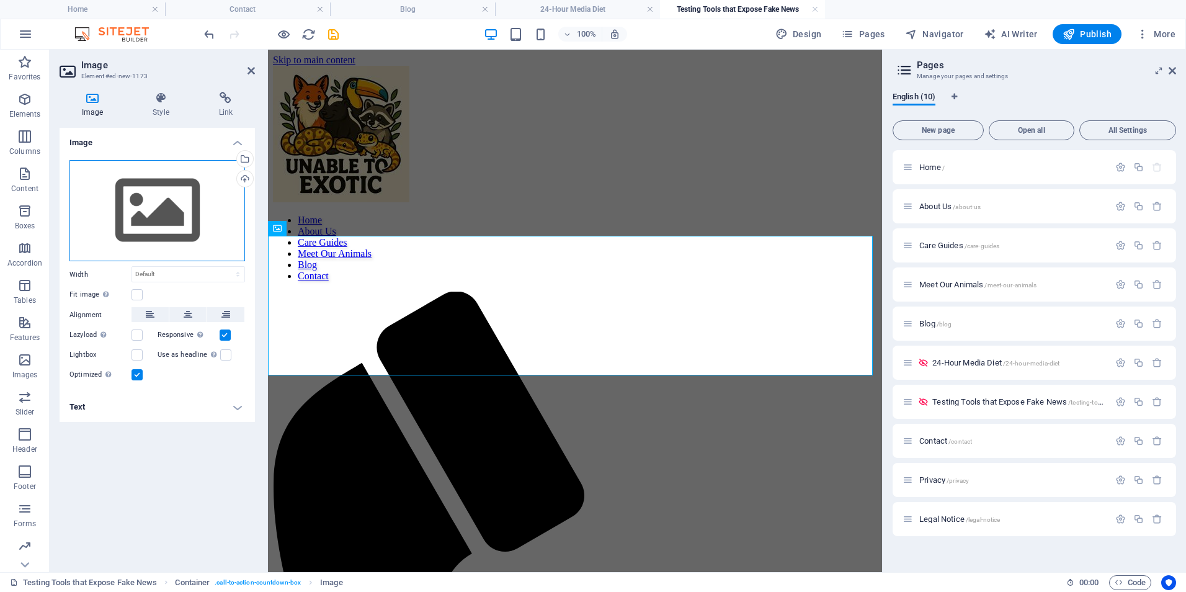
click at [170, 186] on div "Drag files here, click to choose files or select files from Files or our free s…" at bounding box center [157, 211] width 176 height 102
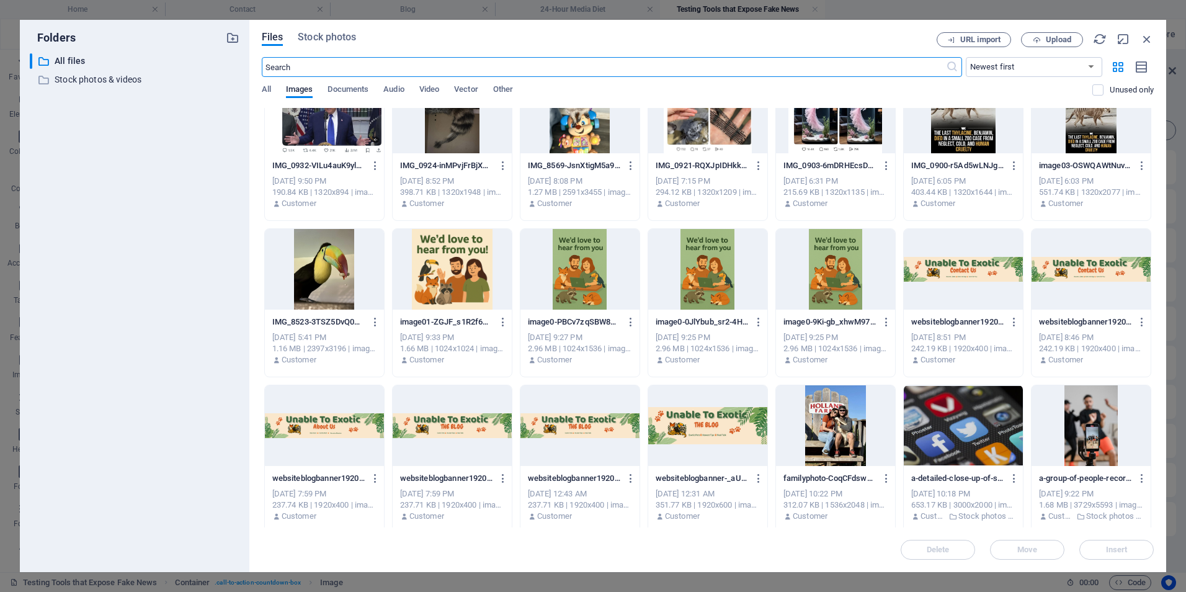
scroll to position [521, 0]
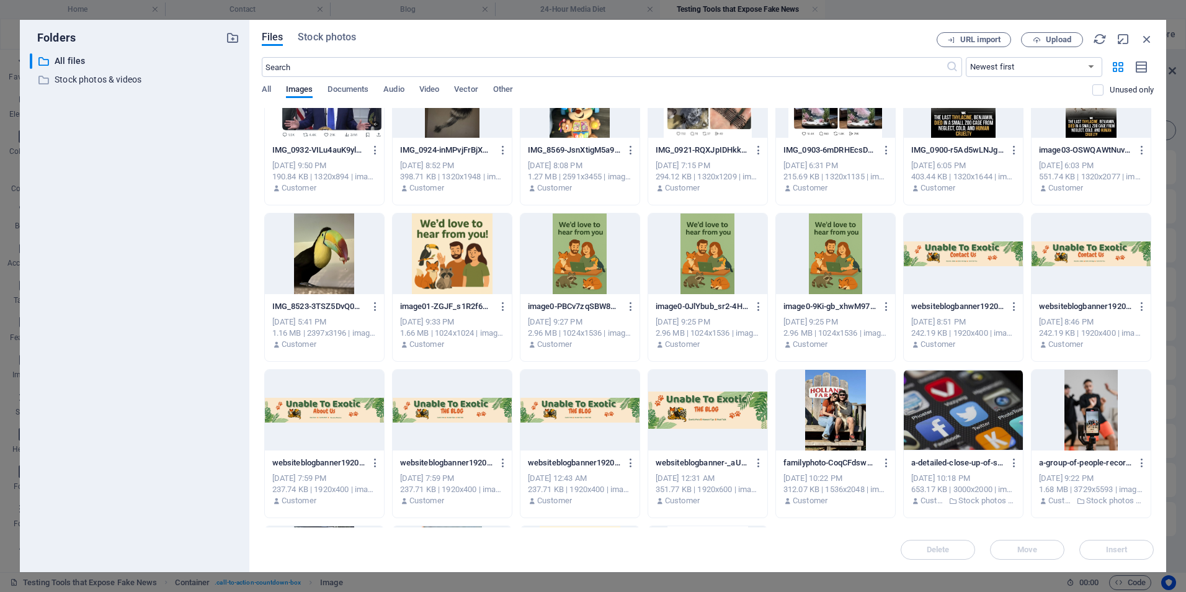
click at [585, 424] on div at bounding box center [580, 410] width 119 height 81
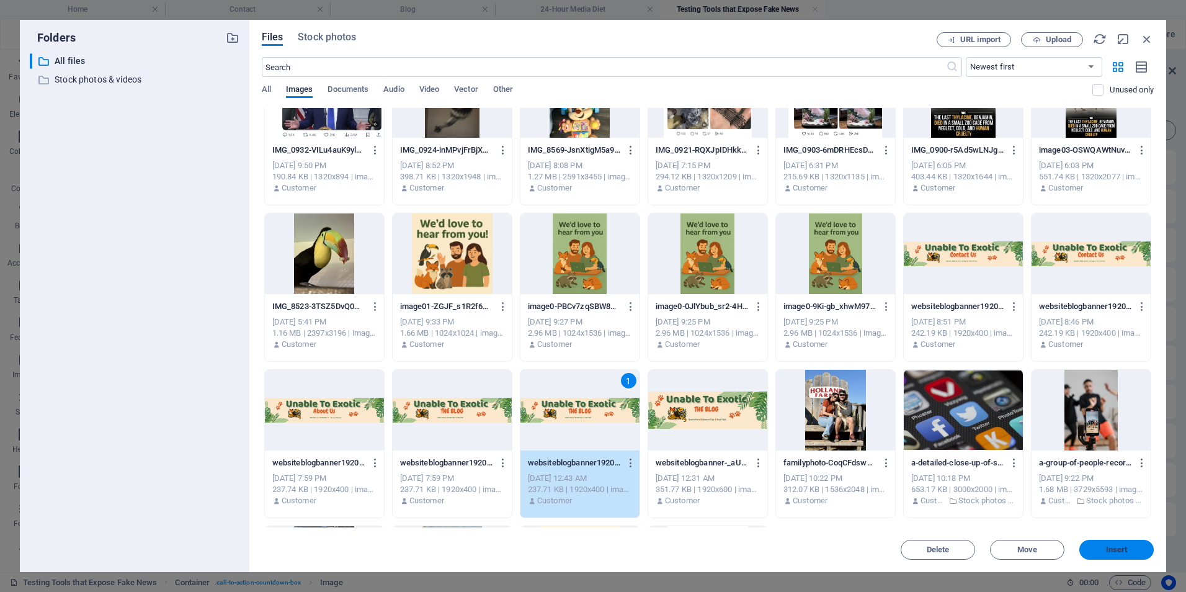
click at [1141, 548] on span "Insert" at bounding box center [1117, 549] width 65 height 7
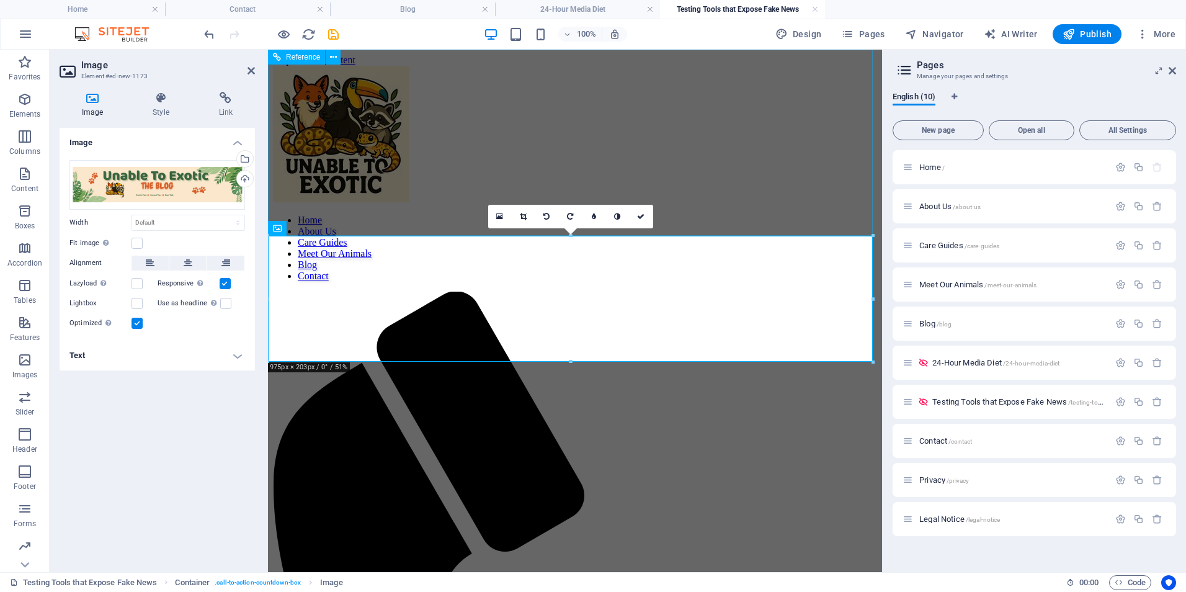
click at [580, 144] on div "Home About Us Care Guides Meet Our Animals Blog Contact" at bounding box center [575, 580] width 604 height 1029
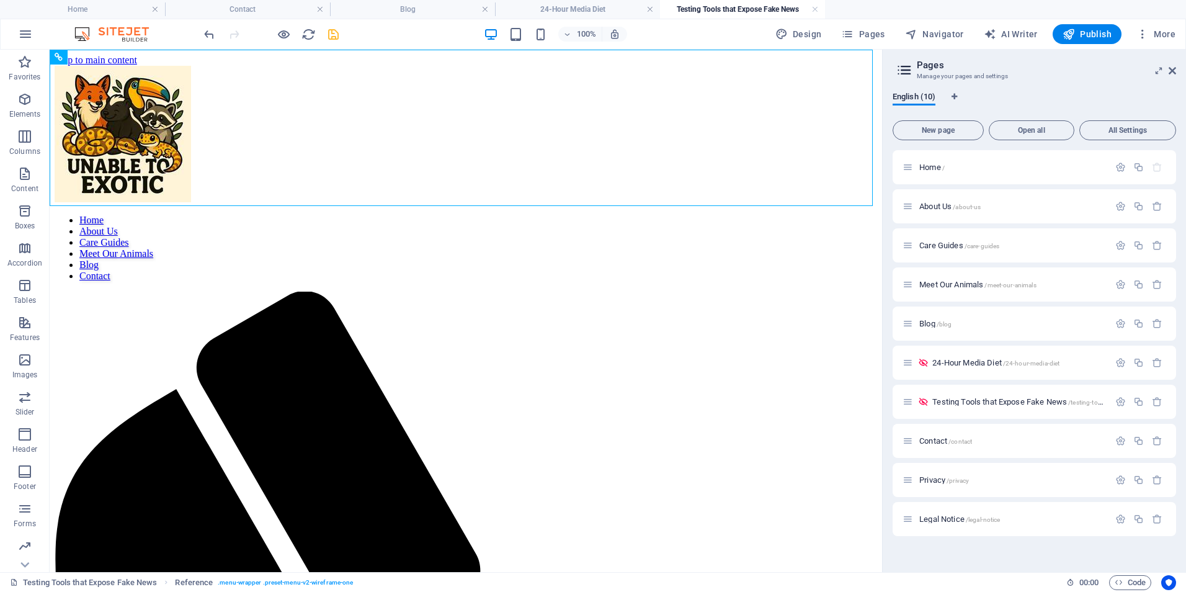
click at [338, 37] on icon "save" at bounding box center [333, 34] width 14 height 14
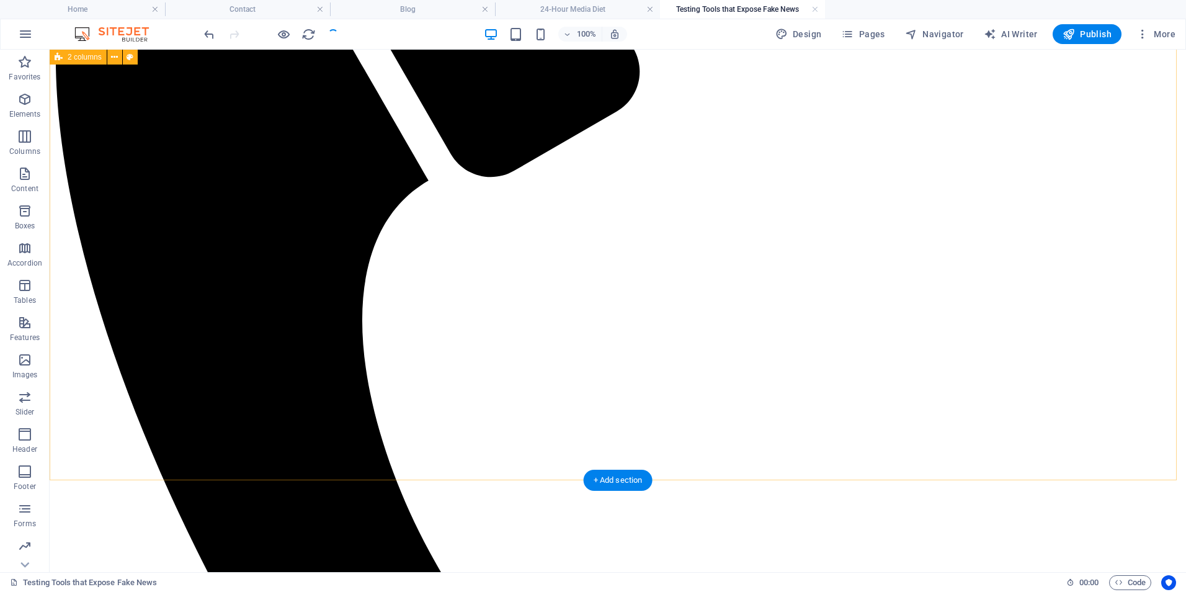
scroll to position [0, 0]
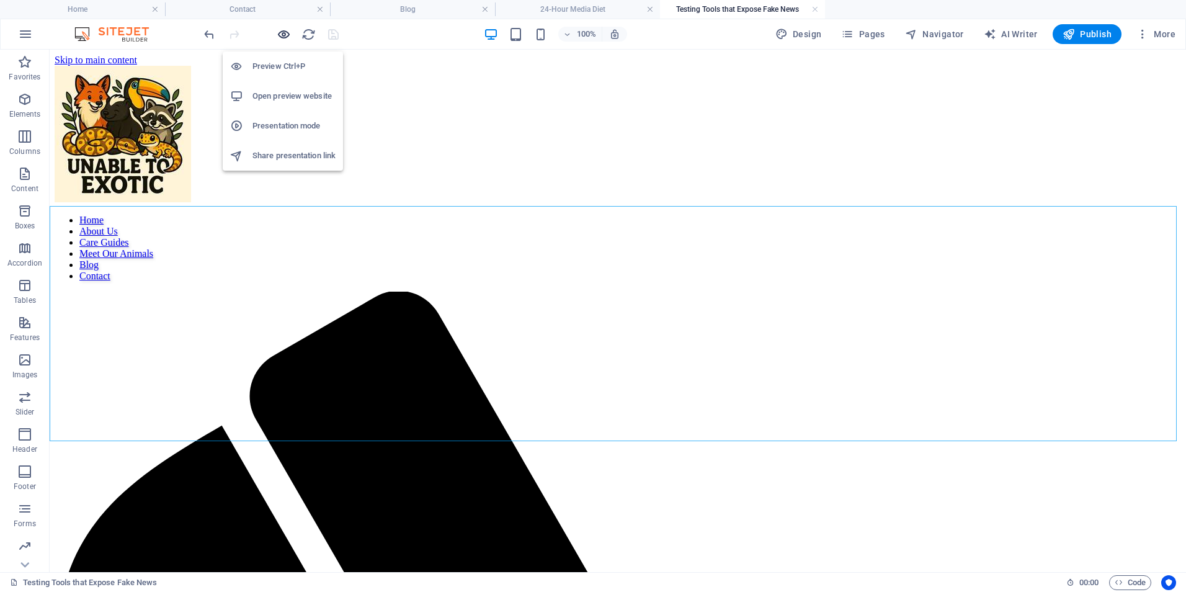
click at [282, 35] on icon "button" at bounding box center [284, 34] width 14 height 14
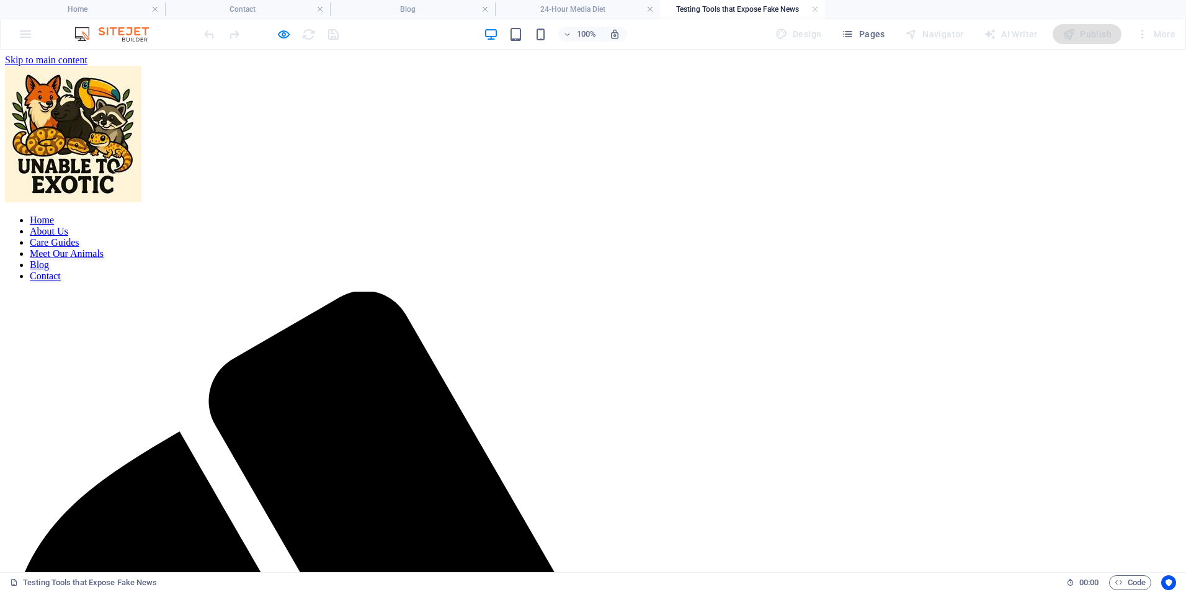
click at [49, 259] on link "Blog" at bounding box center [39, 264] width 19 height 11
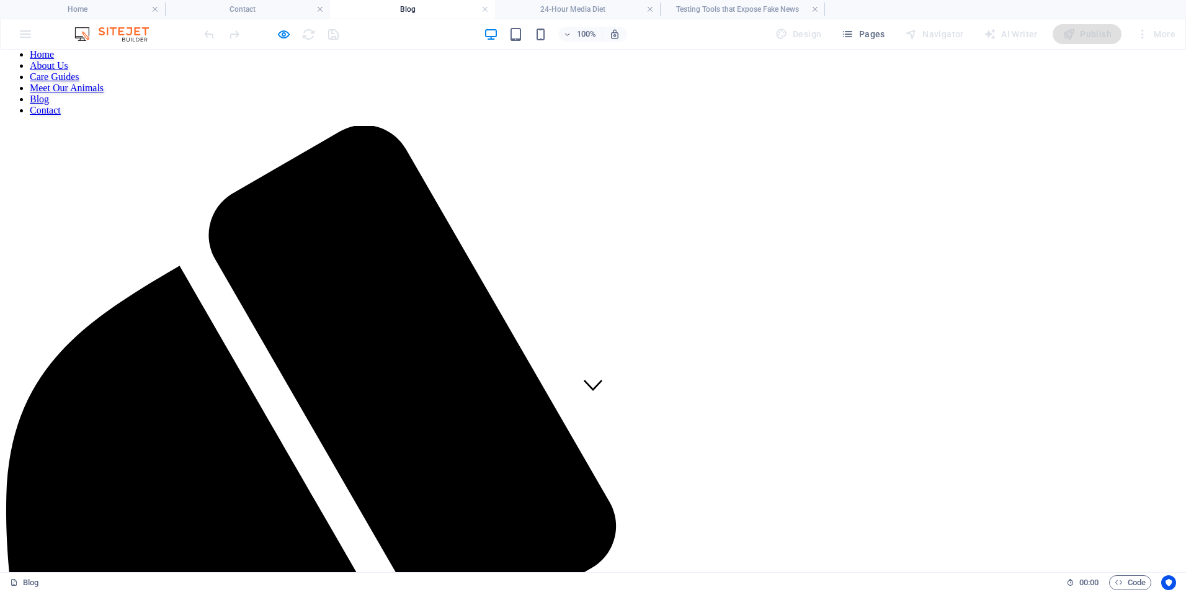
scroll to position [496, 0]
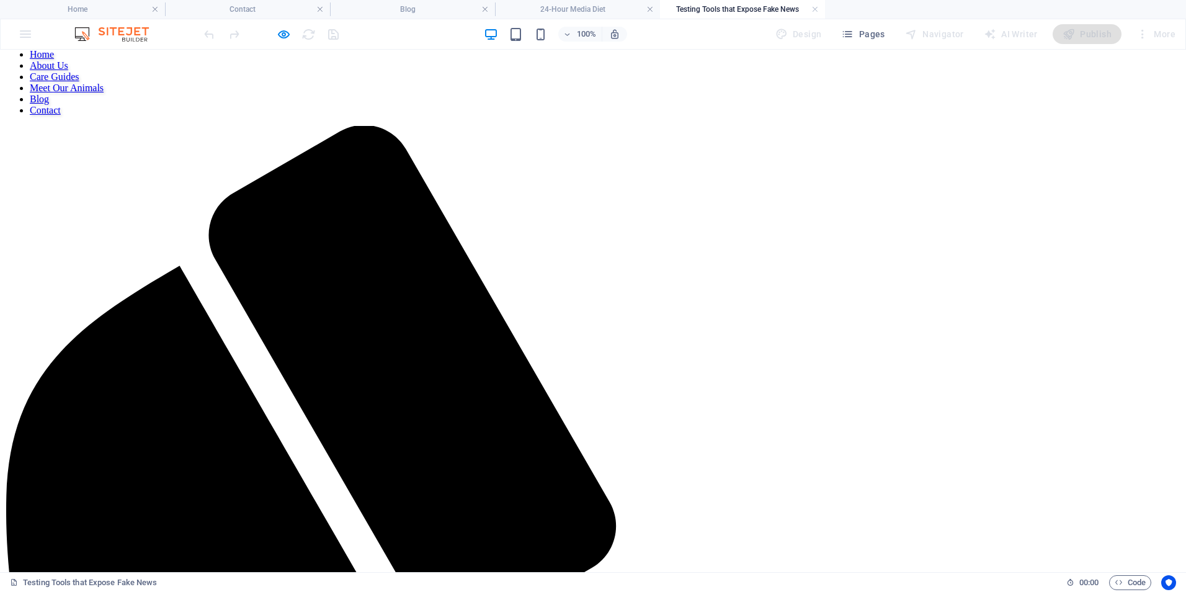
scroll to position [0, 0]
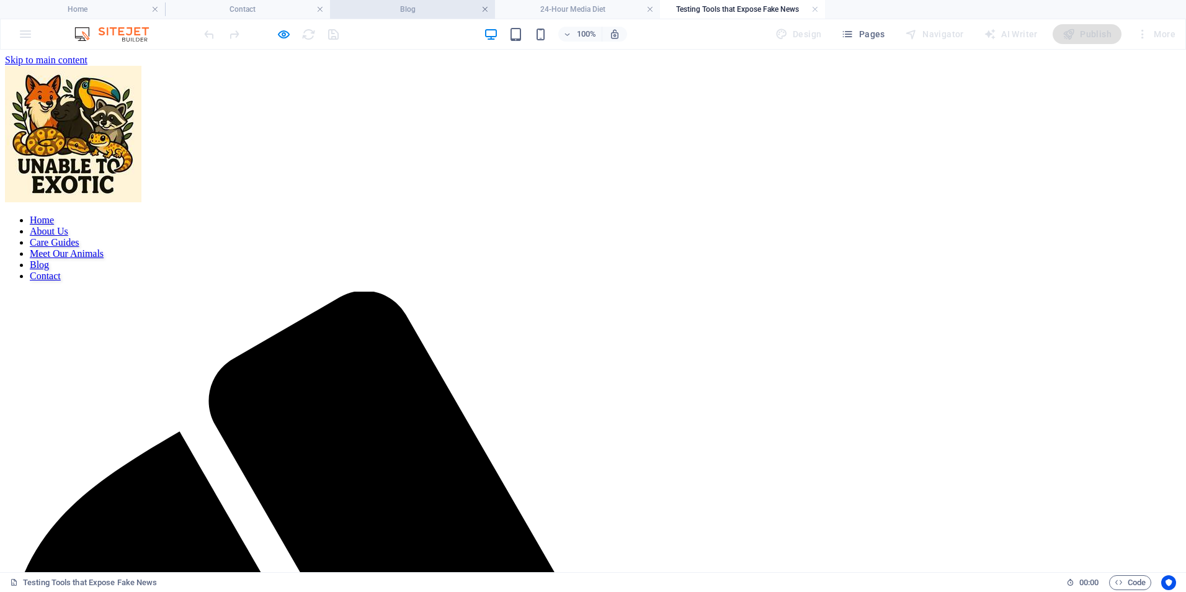
click at [485, 12] on link at bounding box center [485, 10] width 7 height 12
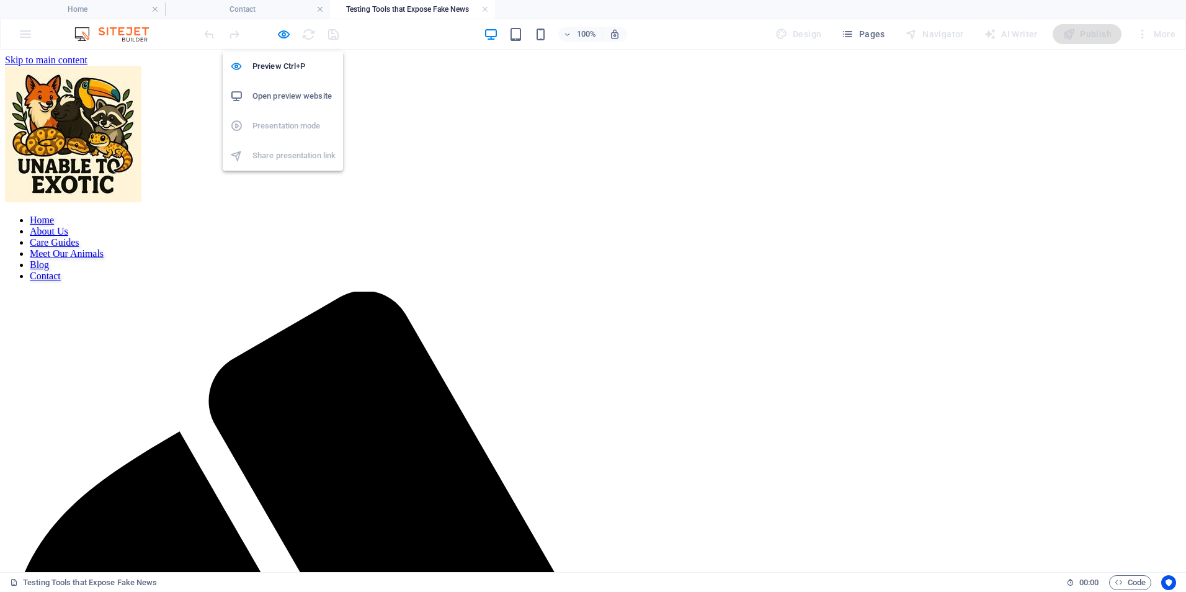
drag, startPoint x: 283, startPoint y: 32, endPoint x: 402, endPoint y: 26, distance: 119.3
click at [284, 32] on icon "button" at bounding box center [284, 34] width 14 height 14
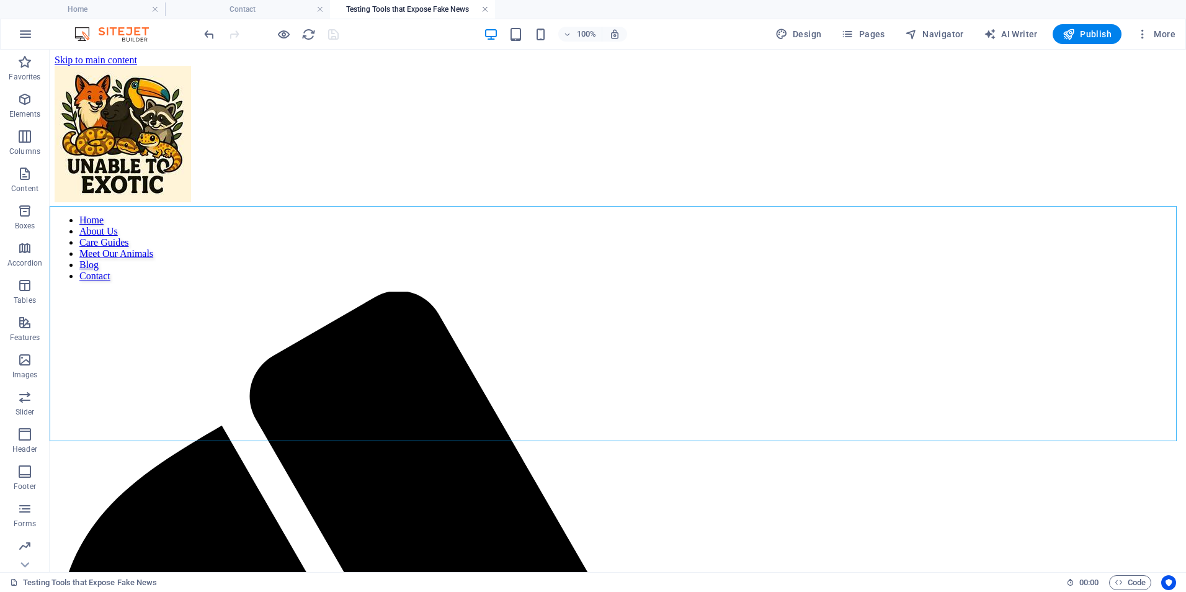
click at [486, 8] on link at bounding box center [485, 10] width 7 height 12
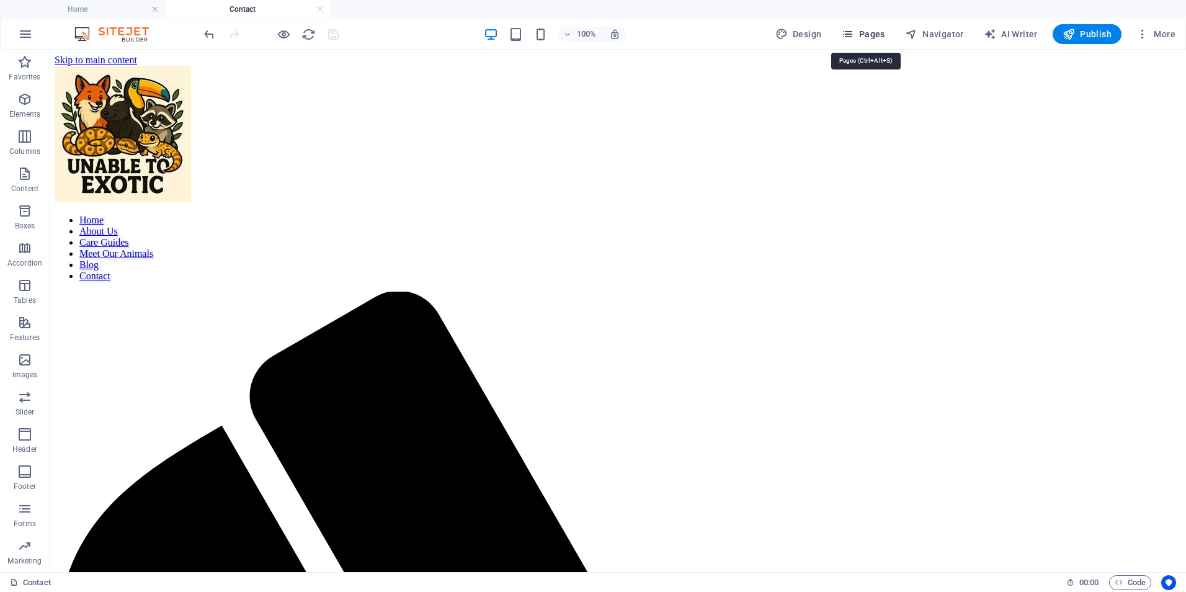
click at [876, 32] on span "Pages" at bounding box center [862, 34] width 43 height 12
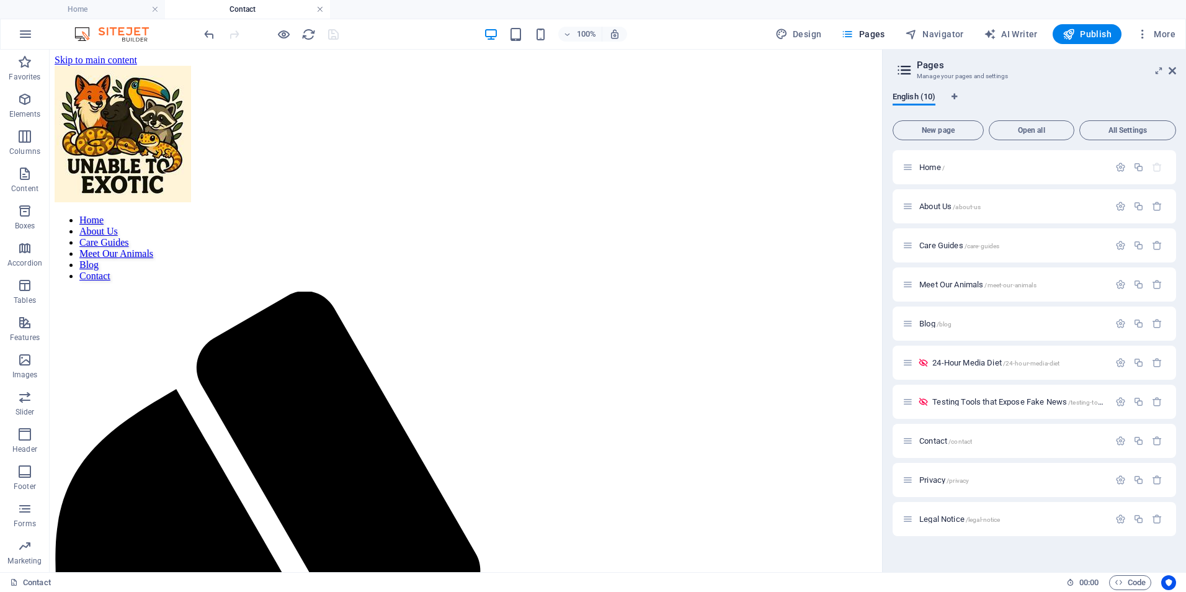
click at [321, 10] on link at bounding box center [319, 10] width 7 height 12
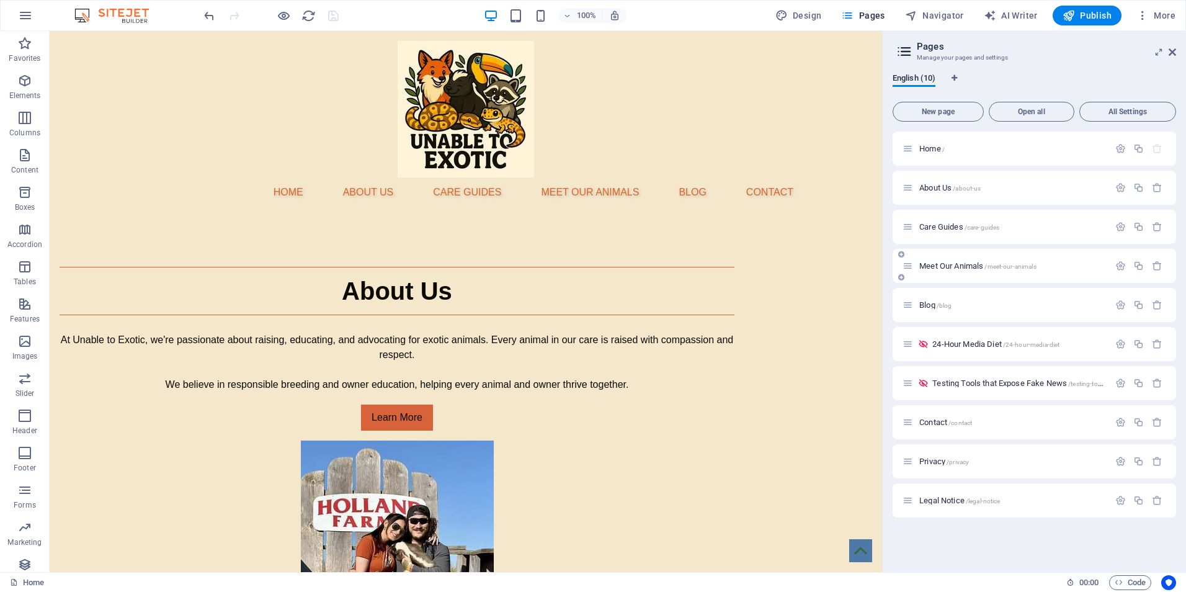
click at [944, 269] on span "Meet Our Animals /meet-our-animals" at bounding box center [978, 265] width 117 height 9
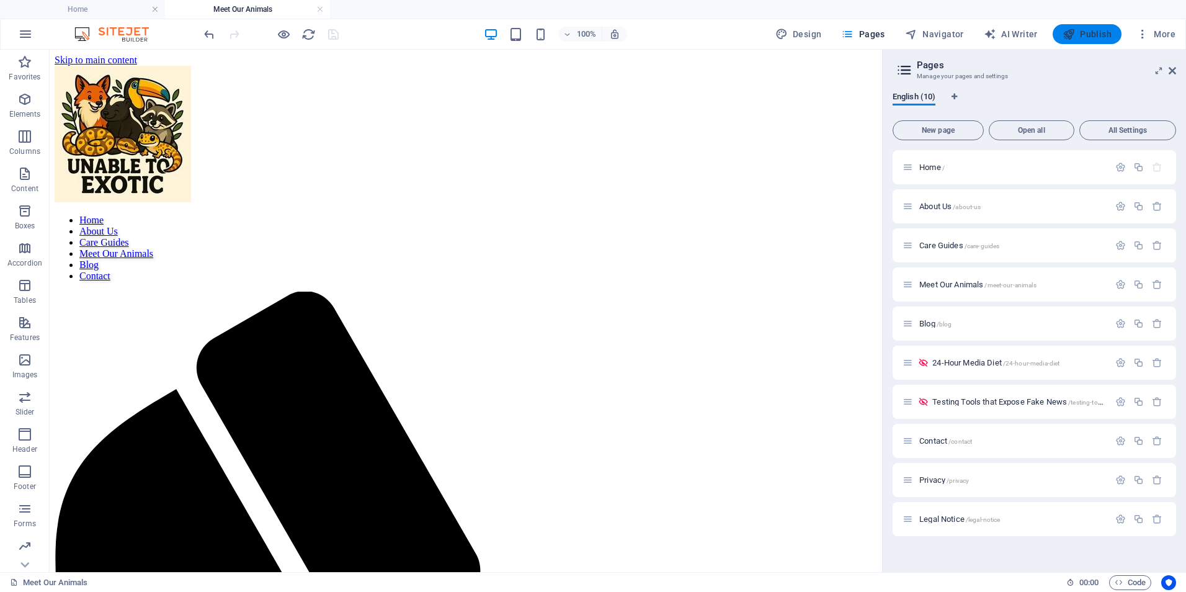
click at [1069, 30] on icon "button" at bounding box center [1069, 34] width 12 height 12
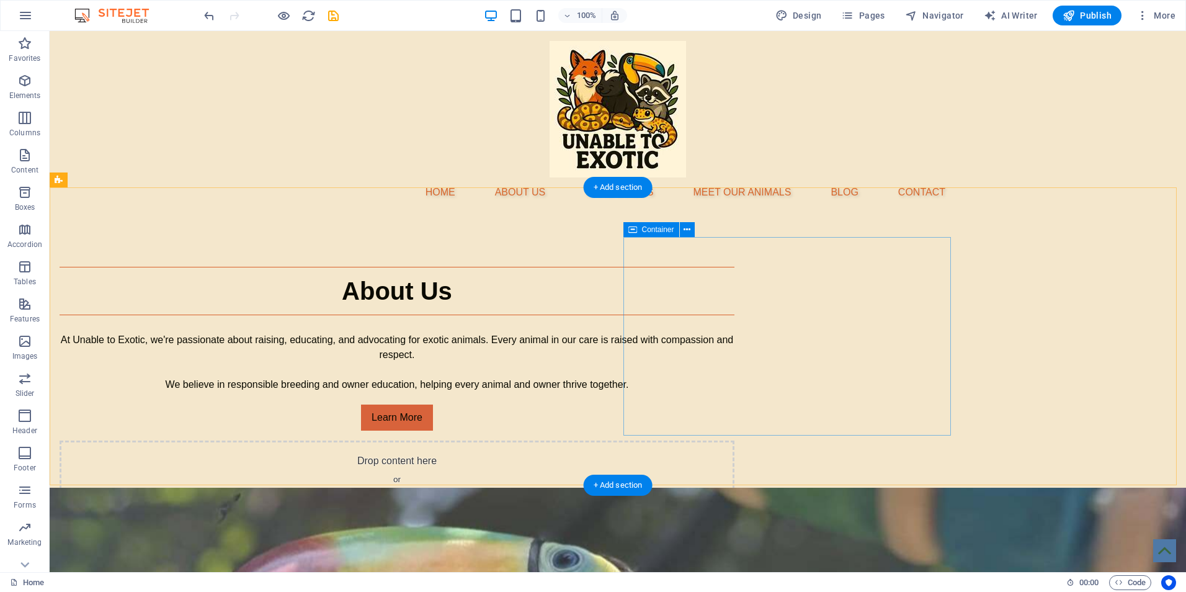
click at [699, 441] on div "Drop content here or Add elements Paste clipboard" at bounding box center [397, 485] width 675 height 88
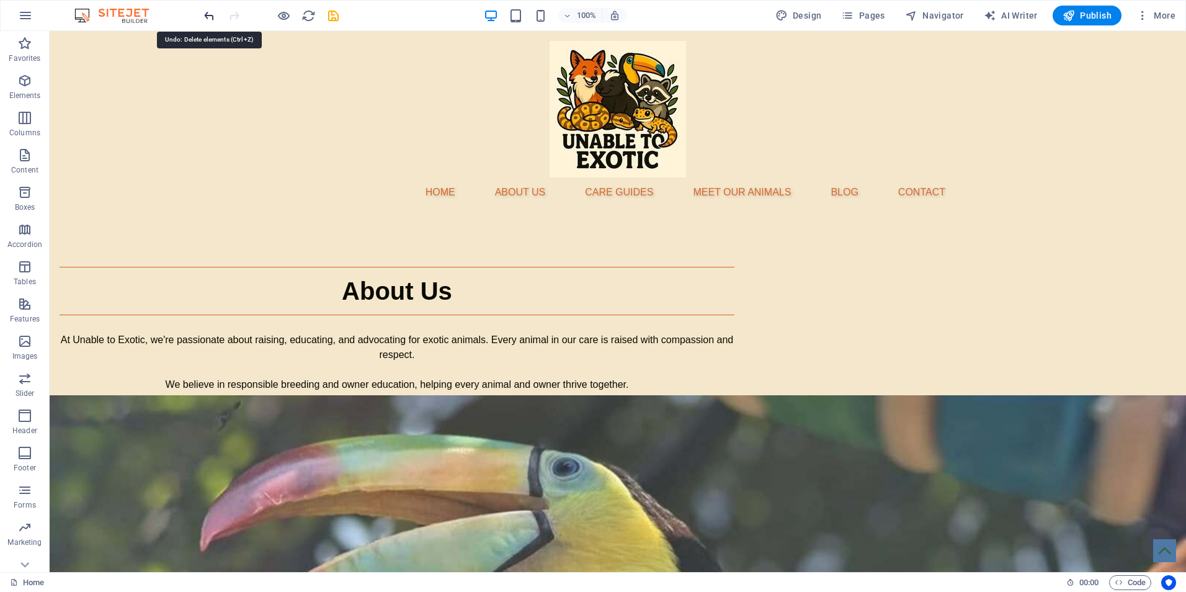
click at [214, 18] on icon "undo" at bounding box center [209, 16] width 14 height 14
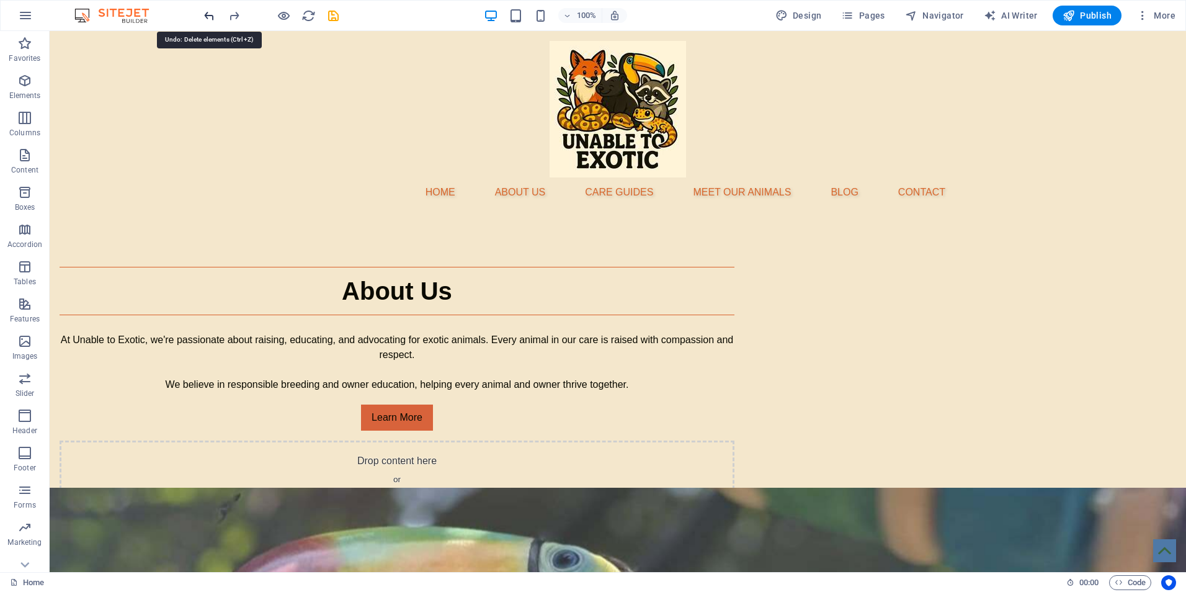
click at [214, 18] on icon "undo" at bounding box center [209, 16] width 14 height 14
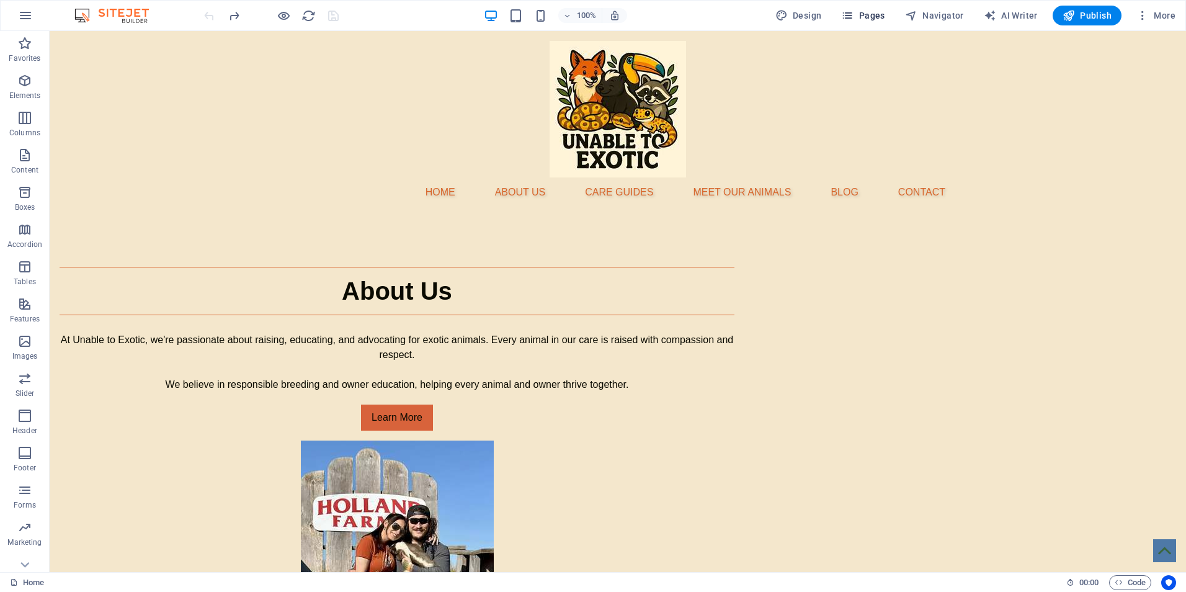
click at [866, 17] on span "Pages" at bounding box center [862, 15] width 43 height 12
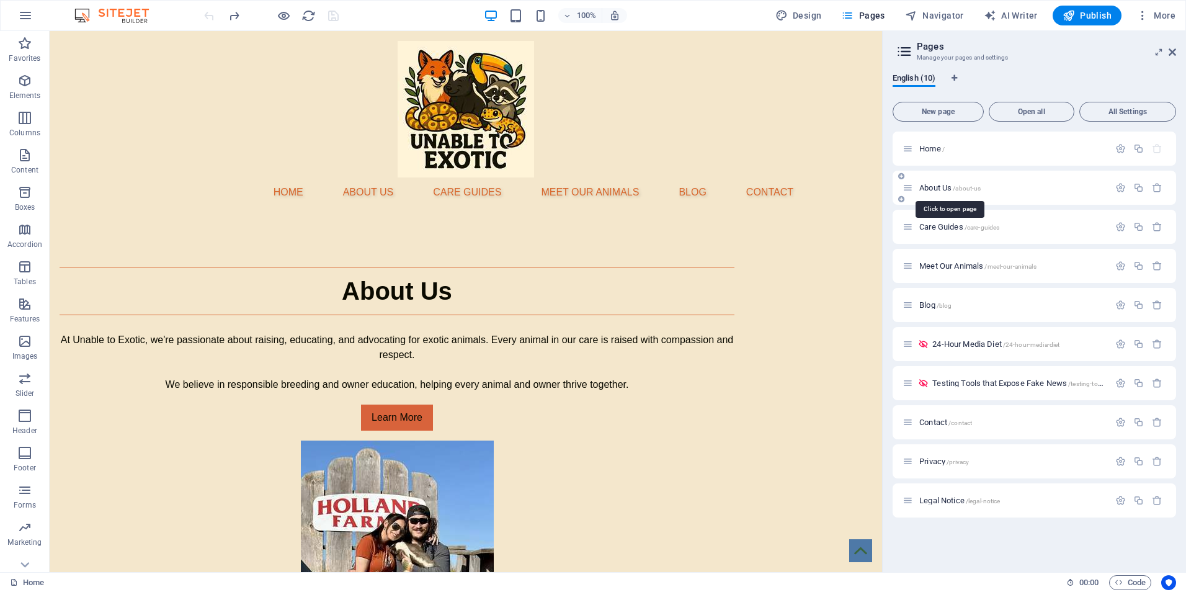
click at [932, 188] on span "About Us /about-us" at bounding box center [950, 187] width 61 height 9
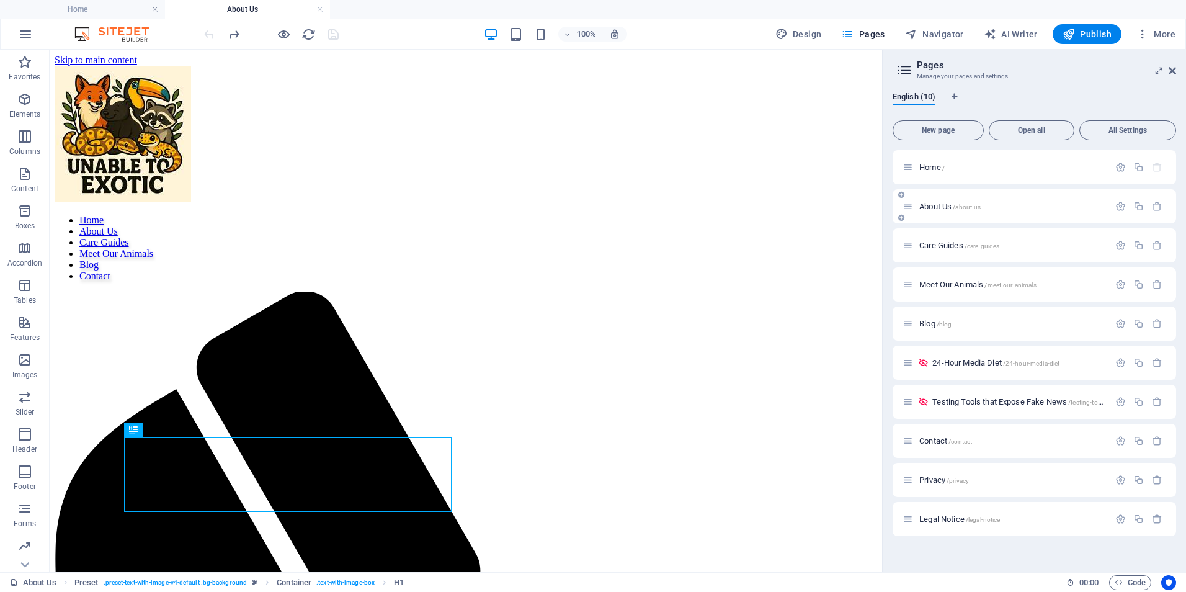
click at [927, 202] on div "About Us /about-us" at bounding box center [1006, 206] width 207 height 14
click at [934, 204] on span "About Us /about-us" at bounding box center [950, 206] width 61 height 9
click at [929, 325] on span "Blog /blog" at bounding box center [936, 323] width 32 height 9
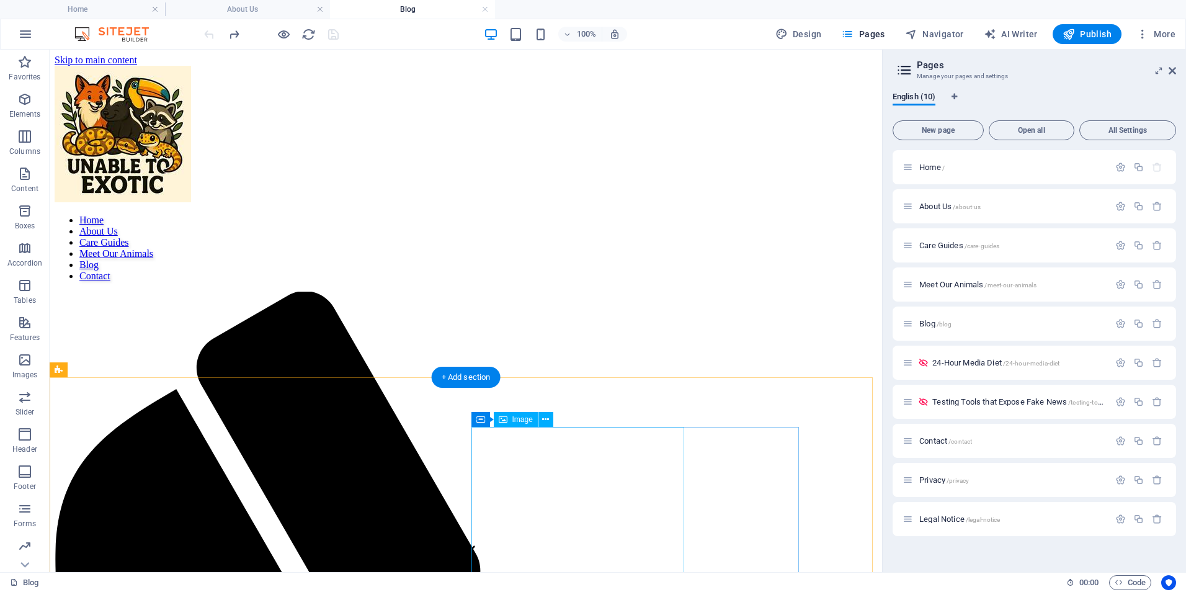
click at [331, 36] on icon "save" at bounding box center [333, 34] width 14 height 14
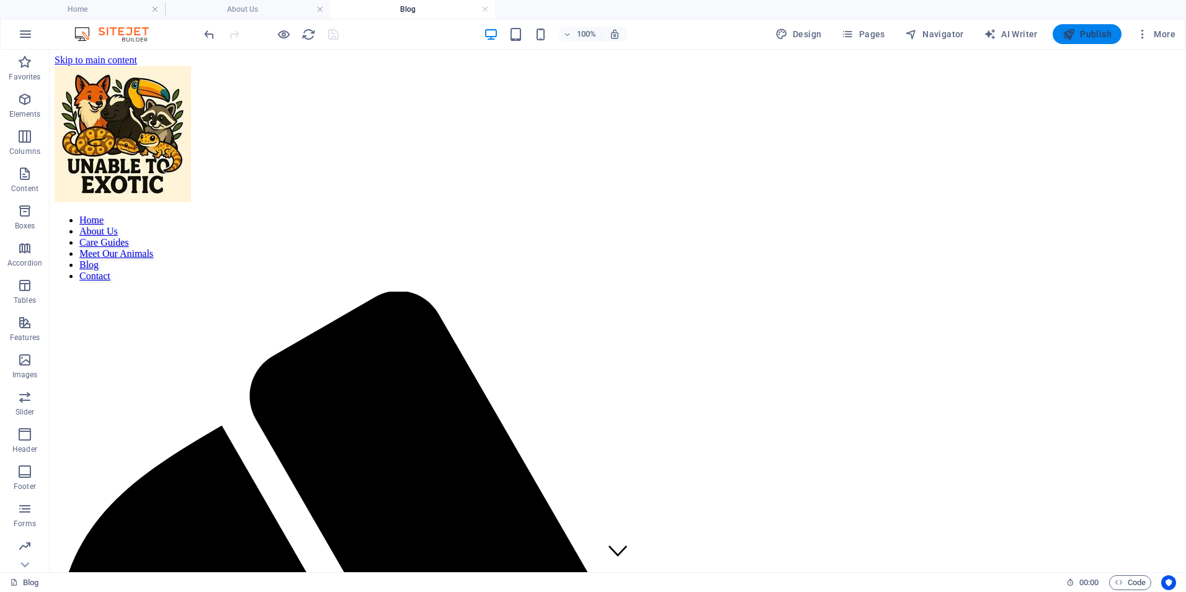
click at [1067, 34] on icon "button" at bounding box center [1069, 34] width 12 height 12
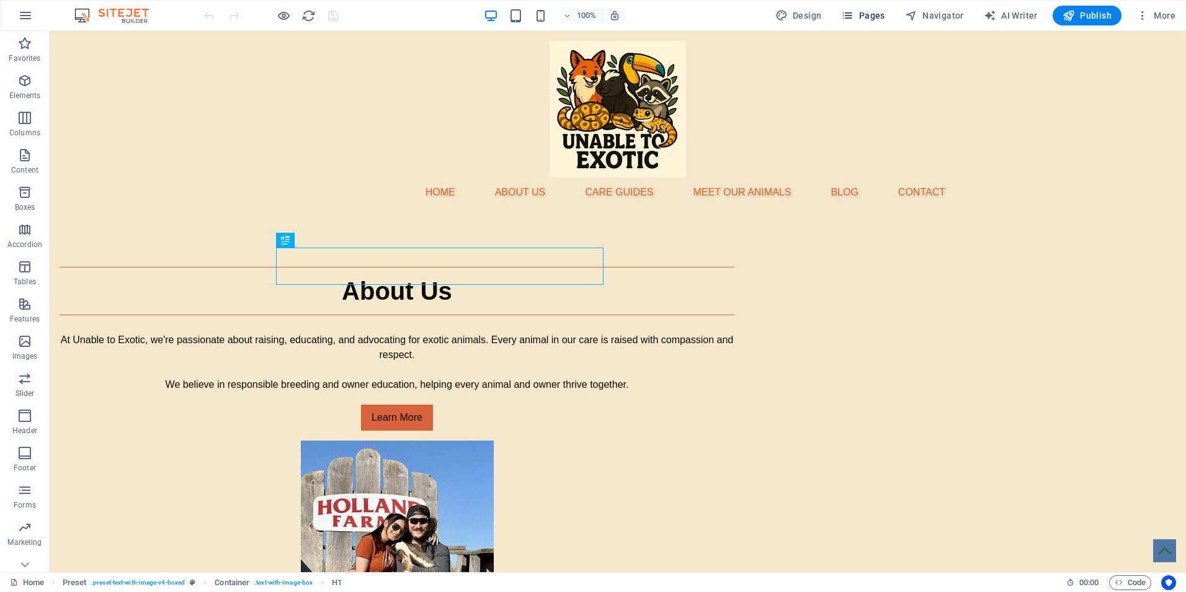
click at [871, 20] on button "Pages" at bounding box center [862, 16] width 53 height 20
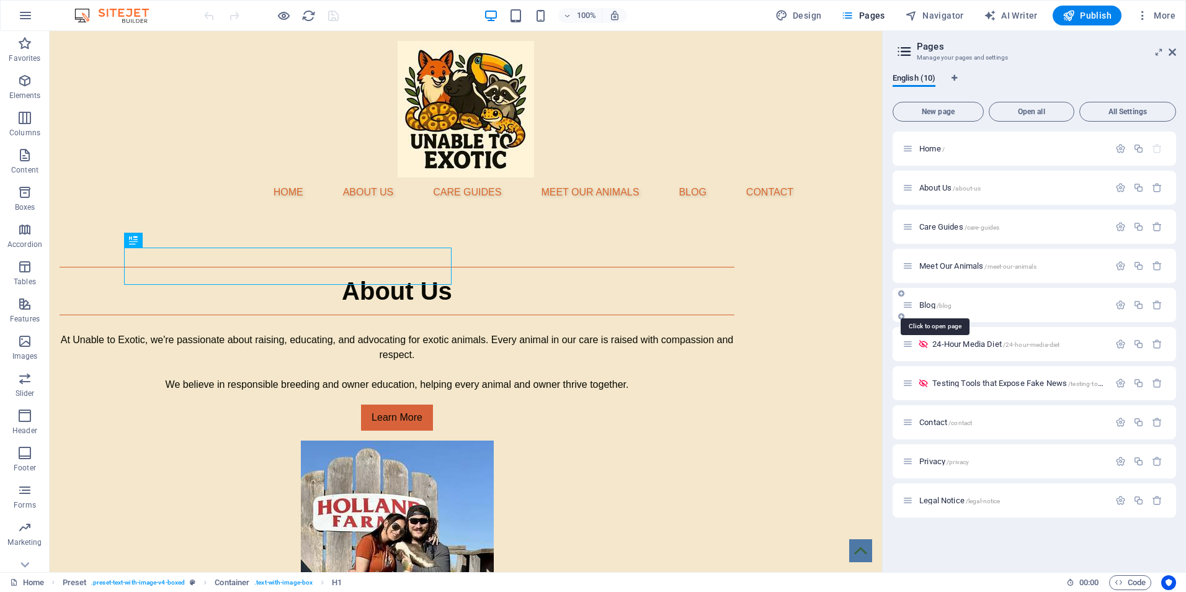
click at [931, 303] on span "Blog /blog" at bounding box center [936, 304] width 32 height 9
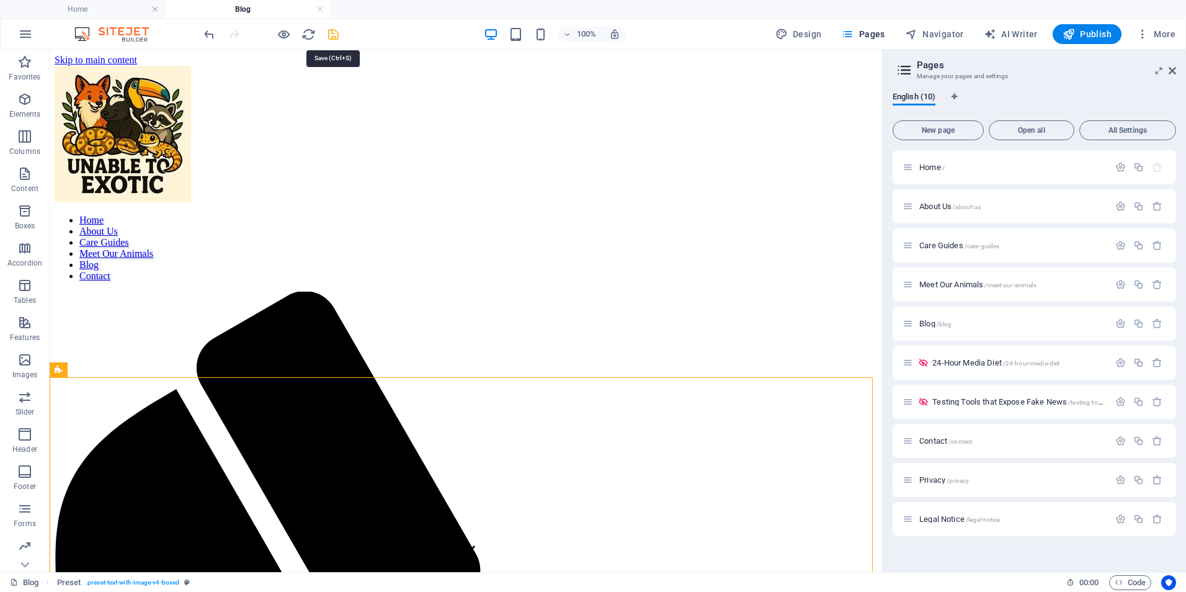
click at [335, 31] on icon "save" at bounding box center [333, 34] width 14 height 14
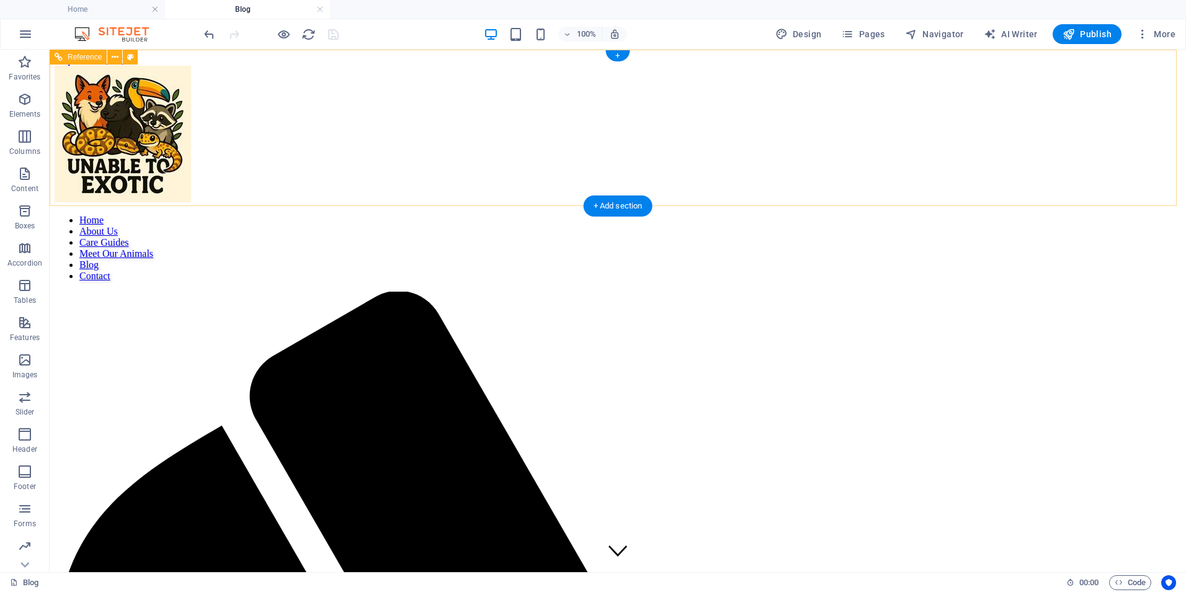
click at [535, 215] on nav "Home About Us Care Guides Meet Our Animals Blog Contact" at bounding box center [618, 248] width 1127 height 67
click at [321, 10] on link at bounding box center [319, 10] width 7 height 12
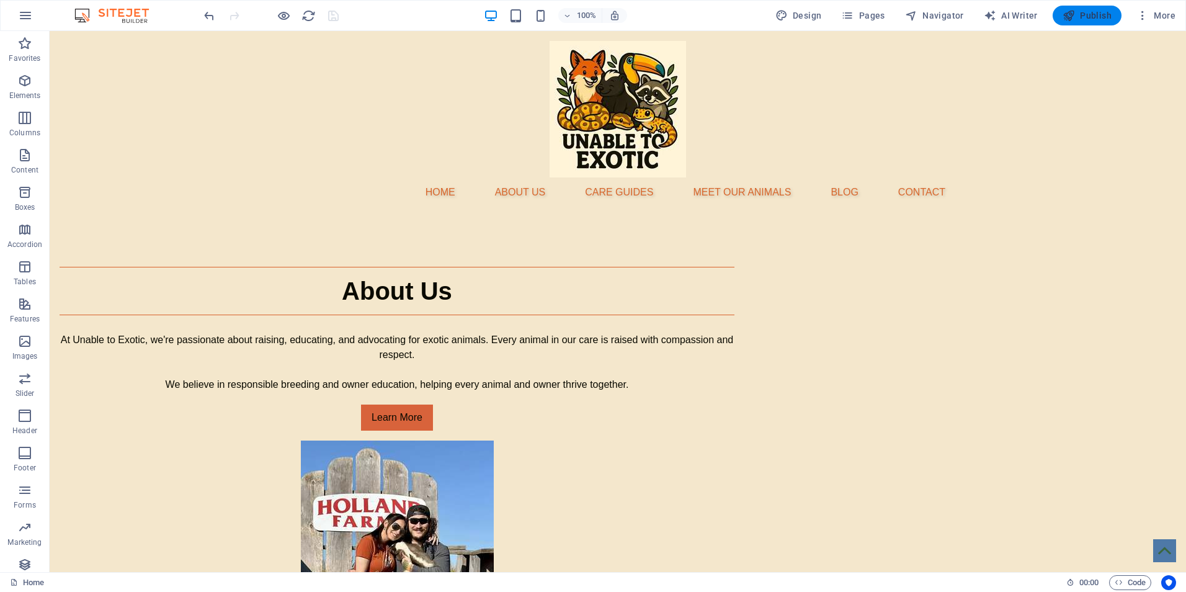
click at [1077, 16] on span "Publish" at bounding box center [1087, 15] width 49 height 12
